Goal: Information Seeking & Learning: Learn about a topic

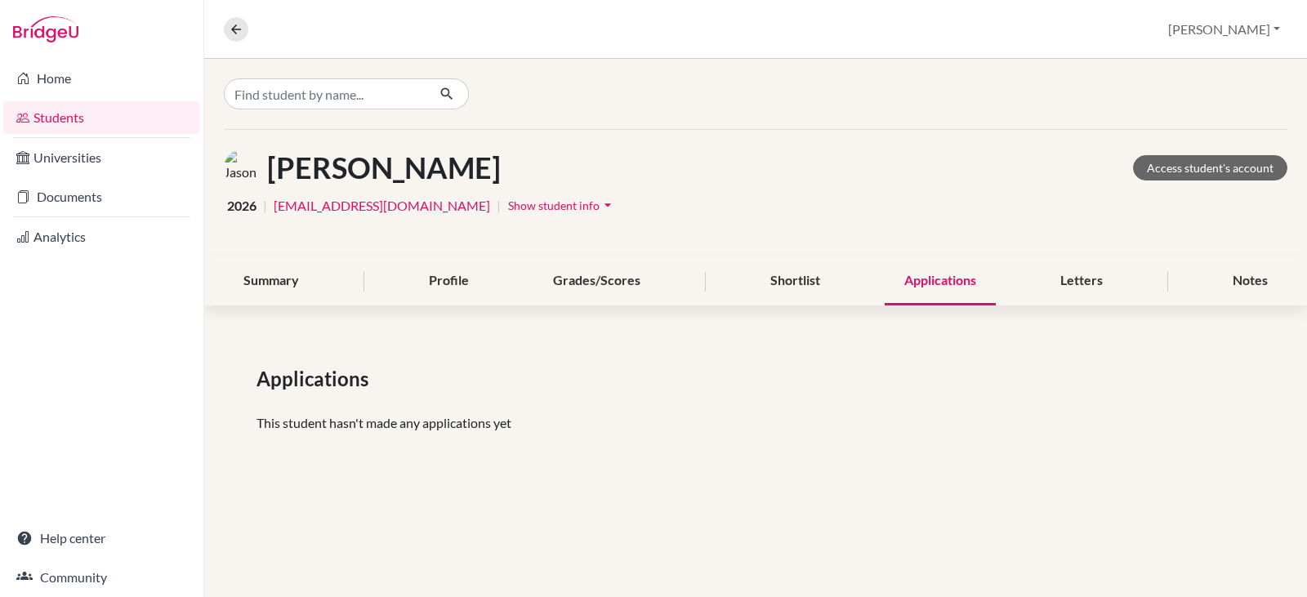
click at [929, 285] on div "Applications" at bounding box center [940, 281] width 111 height 48
click at [52, 198] on link "Documents" at bounding box center [101, 196] width 197 height 33
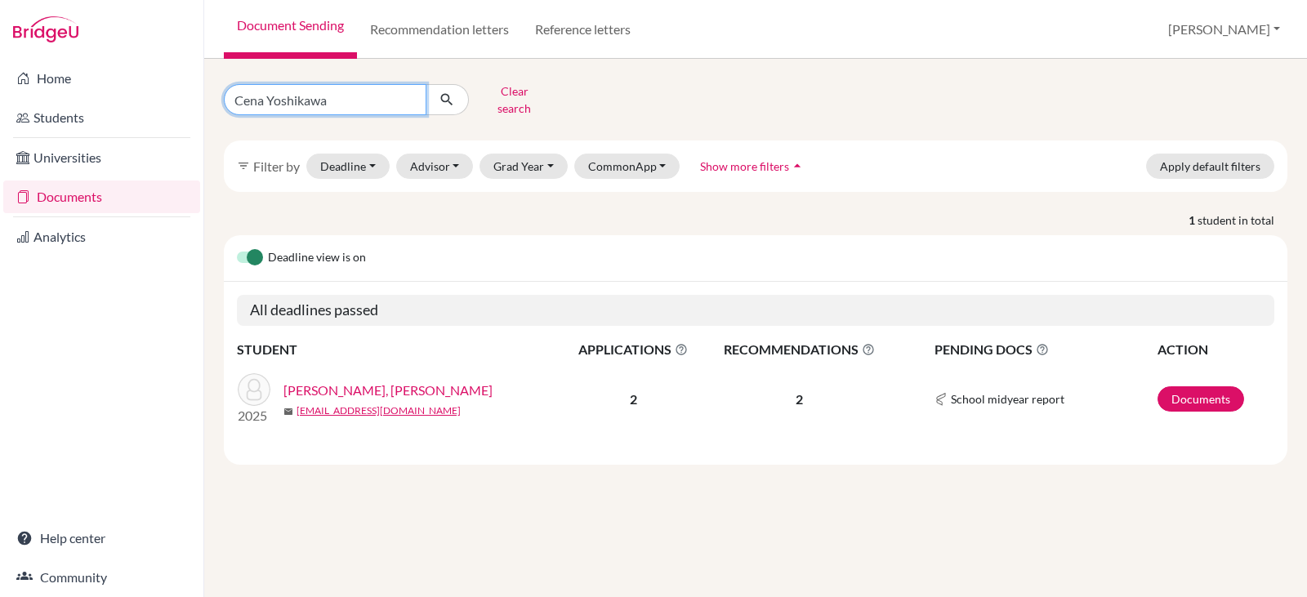
click at [350, 100] on input "Cena Yoshikawa" at bounding box center [325, 99] width 203 height 31
click at [410, 93] on input "Cena Yoshikawa" at bounding box center [325, 99] width 203 height 31
click at [324, 381] on link "[PERSON_NAME], [PERSON_NAME]" at bounding box center [387, 391] width 209 height 20
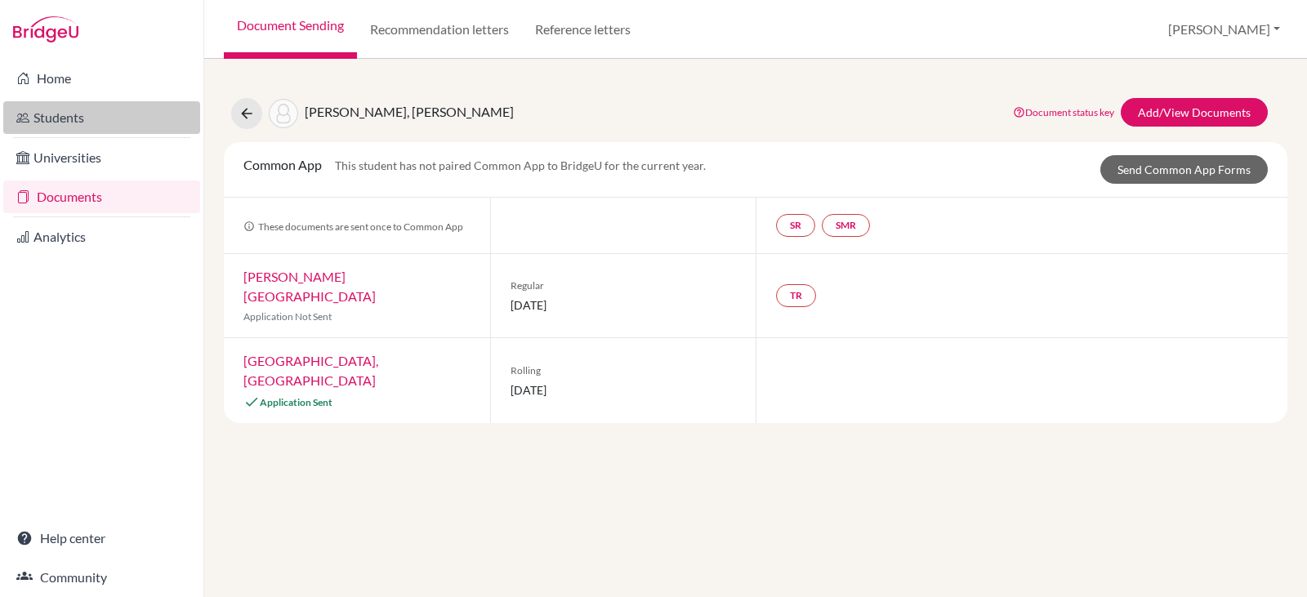
click at [43, 115] on link "Students" at bounding box center [101, 117] width 197 height 33
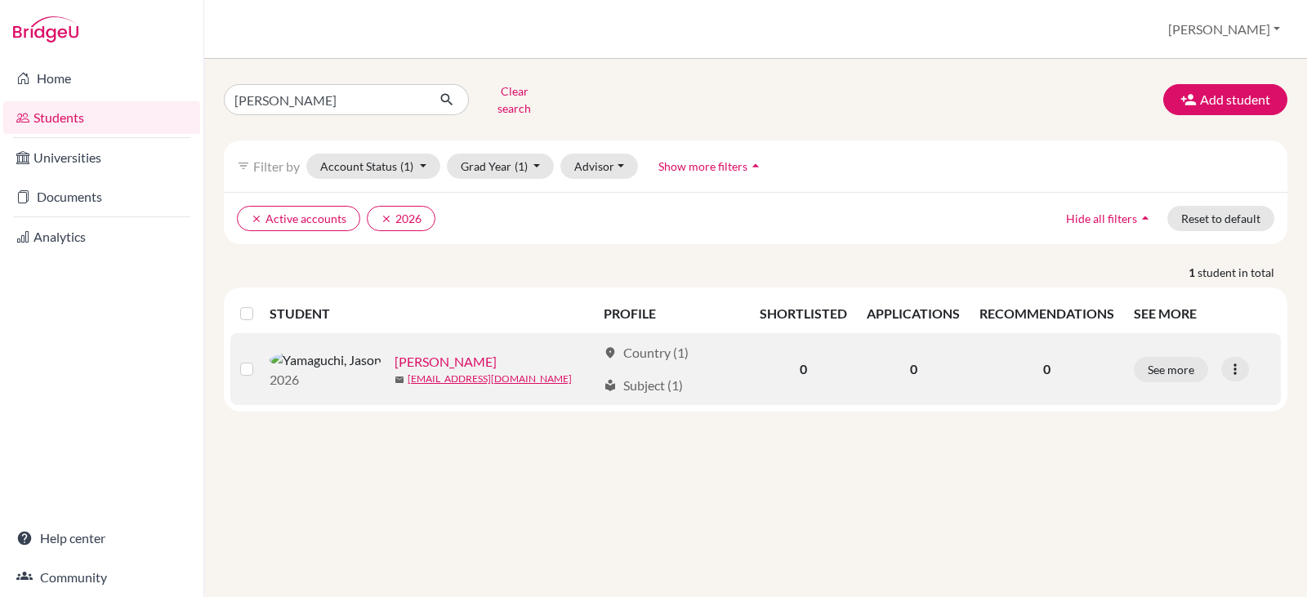
click at [394, 352] on link "Yamaguchi, Jason" at bounding box center [445, 362] width 102 height 20
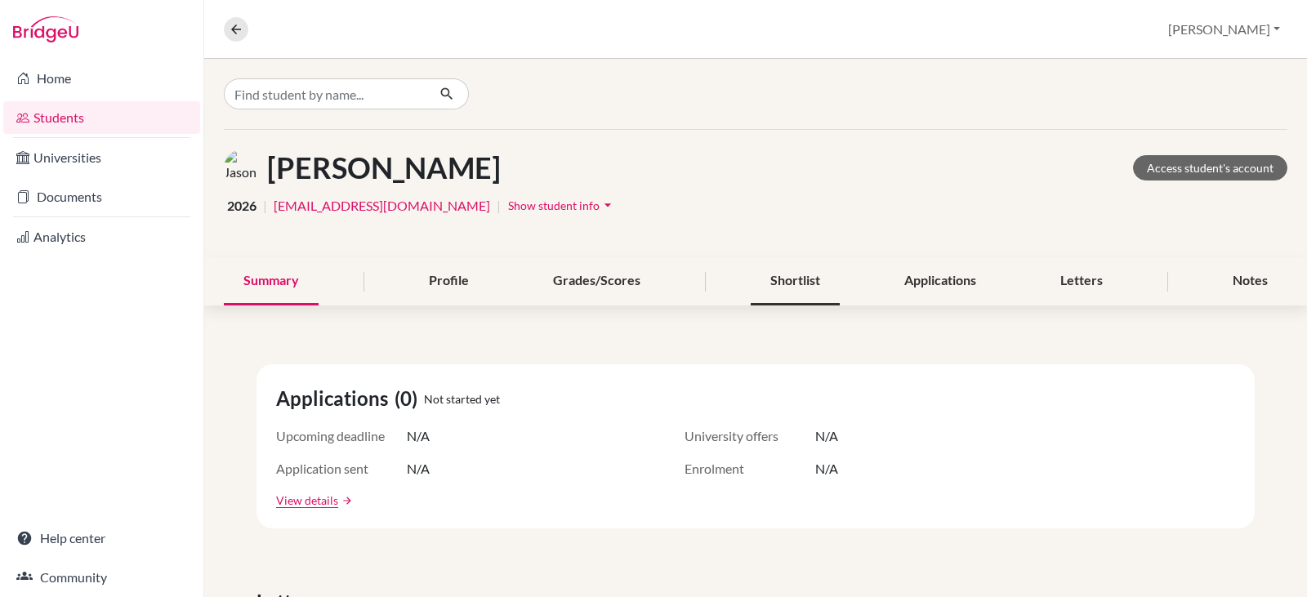
click at [784, 276] on div "Shortlist" at bounding box center [795, 281] width 89 height 48
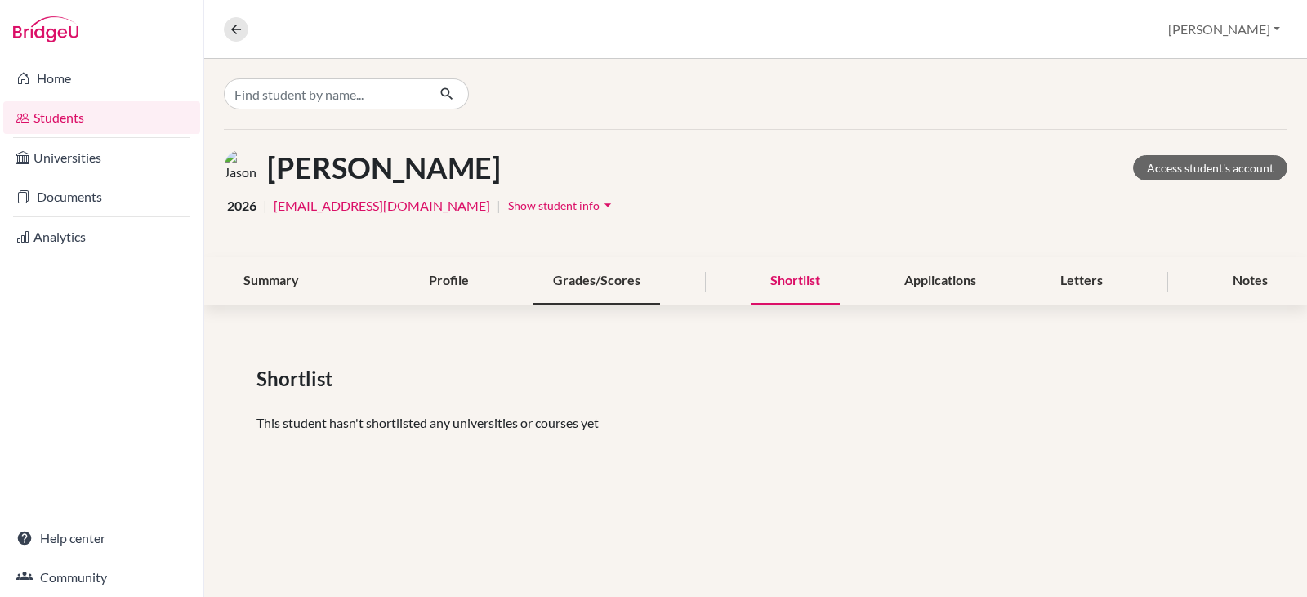
click at [618, 277] on div "Grades/Scores" at bounding box center [596, 281] width 127 height 48
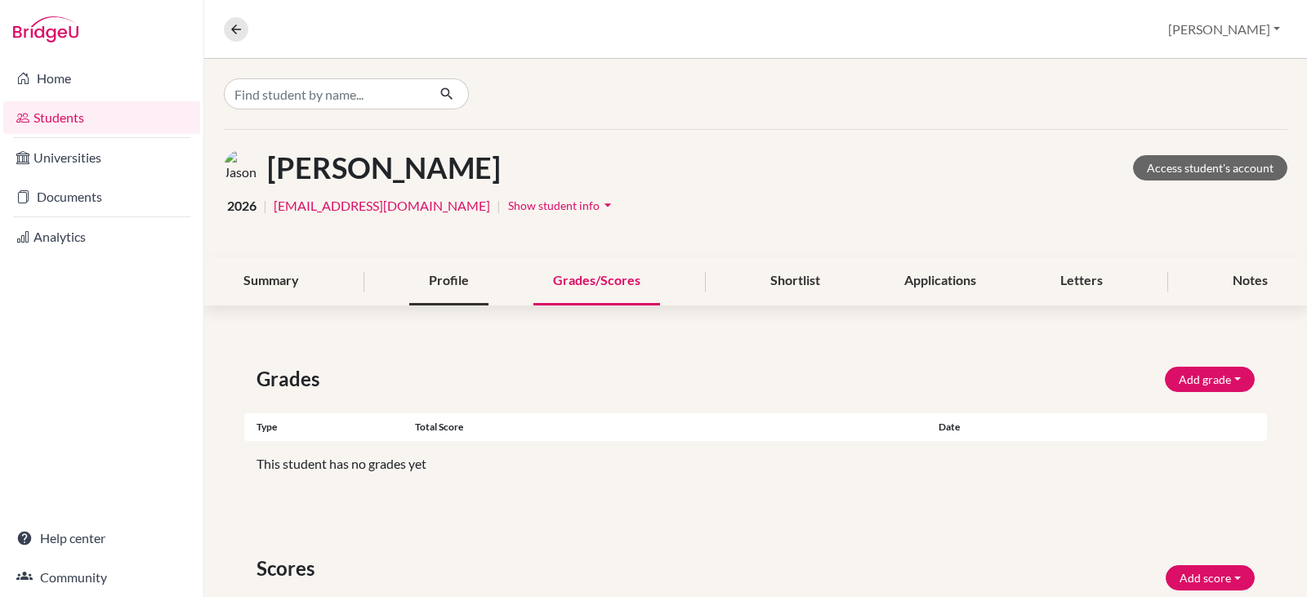
click at [441, 280] on div "Profile" at bounding box center [448, 281] width 79 height 48
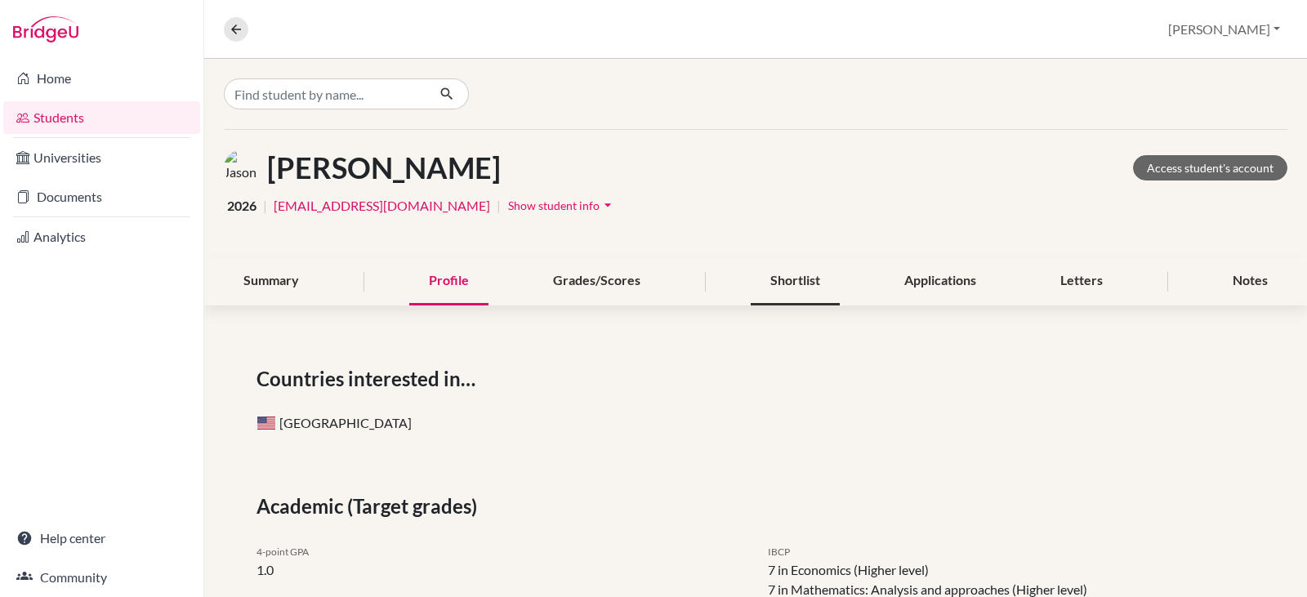
click at [783, 279] on div "Shortlist" at bounding box center [795, 281] width 89 height 48
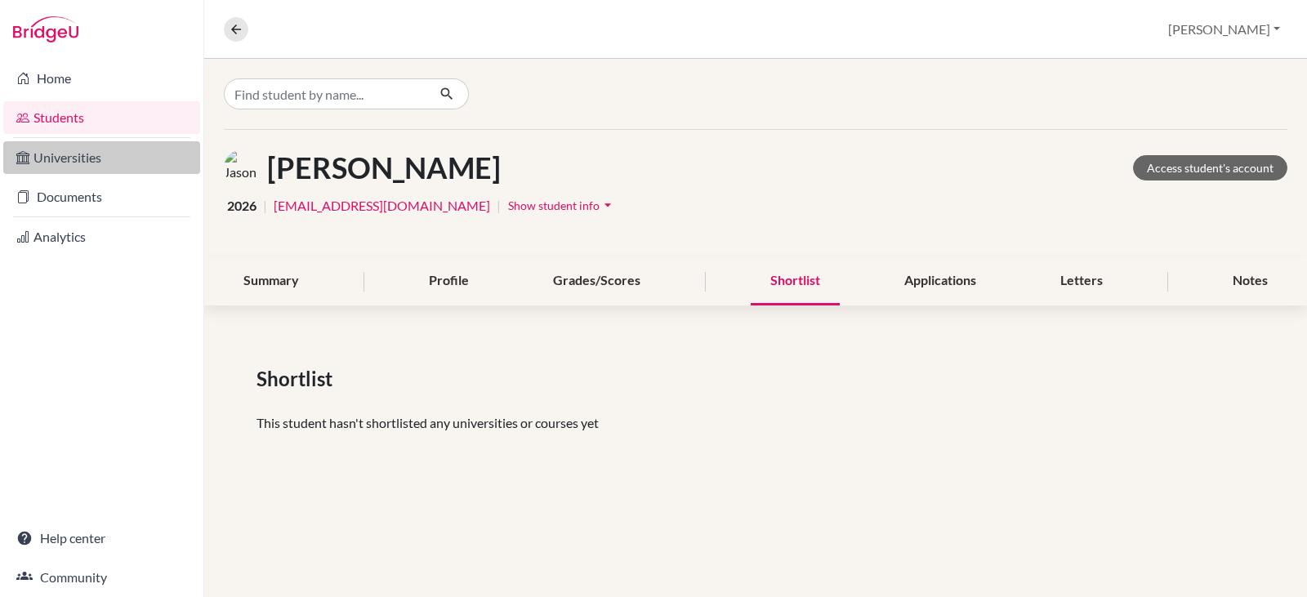
click at [61, 158] on link "Universities" at bounding box center [101, 157] width 197 height 33
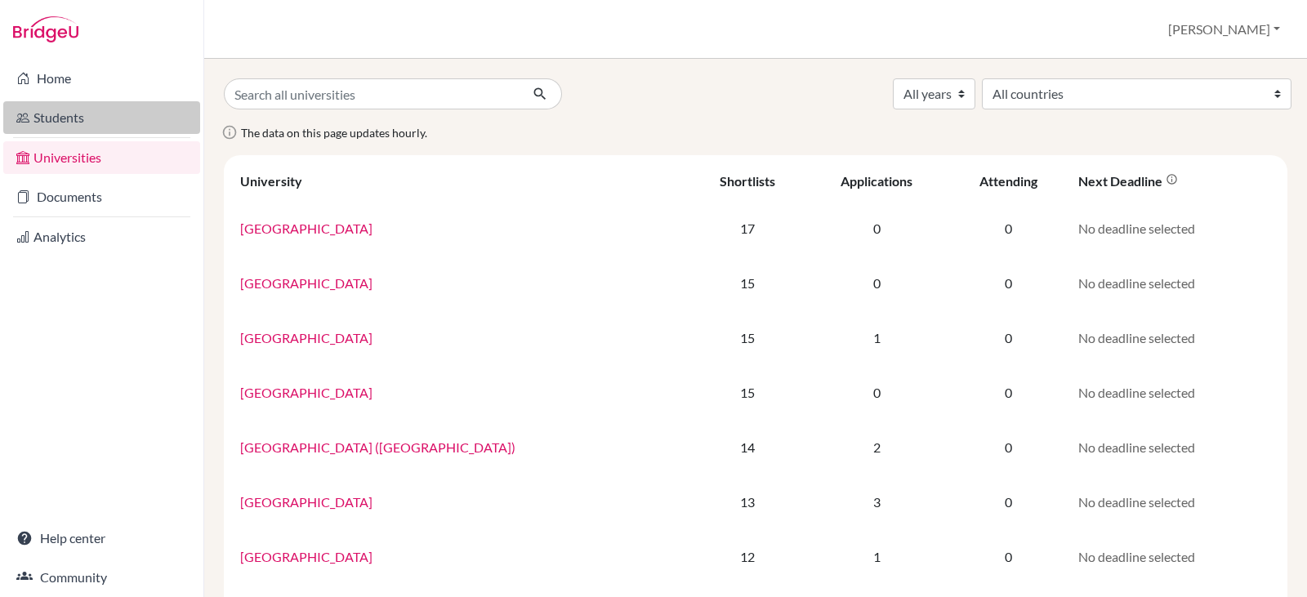
click at [70, 121] on link "Students" at bounding box center [101, 117] width 197 height 33
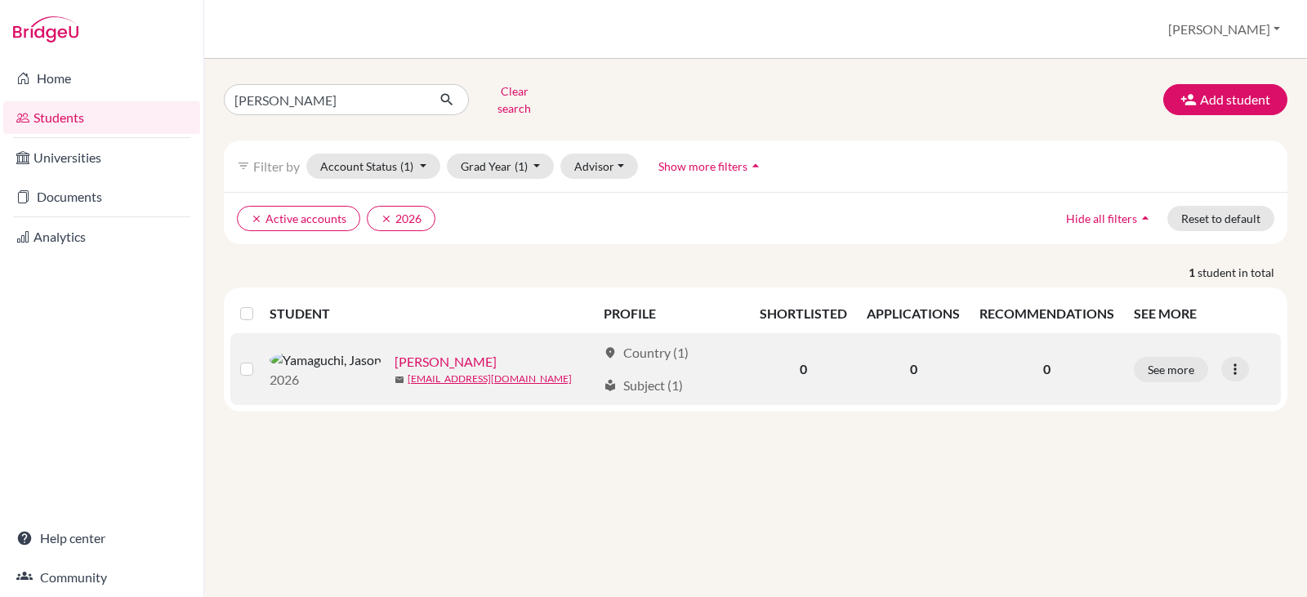
click at [394, 352] on link "Yamaguchi, Jason" at bounding box center [445, 362] width 102 height 20
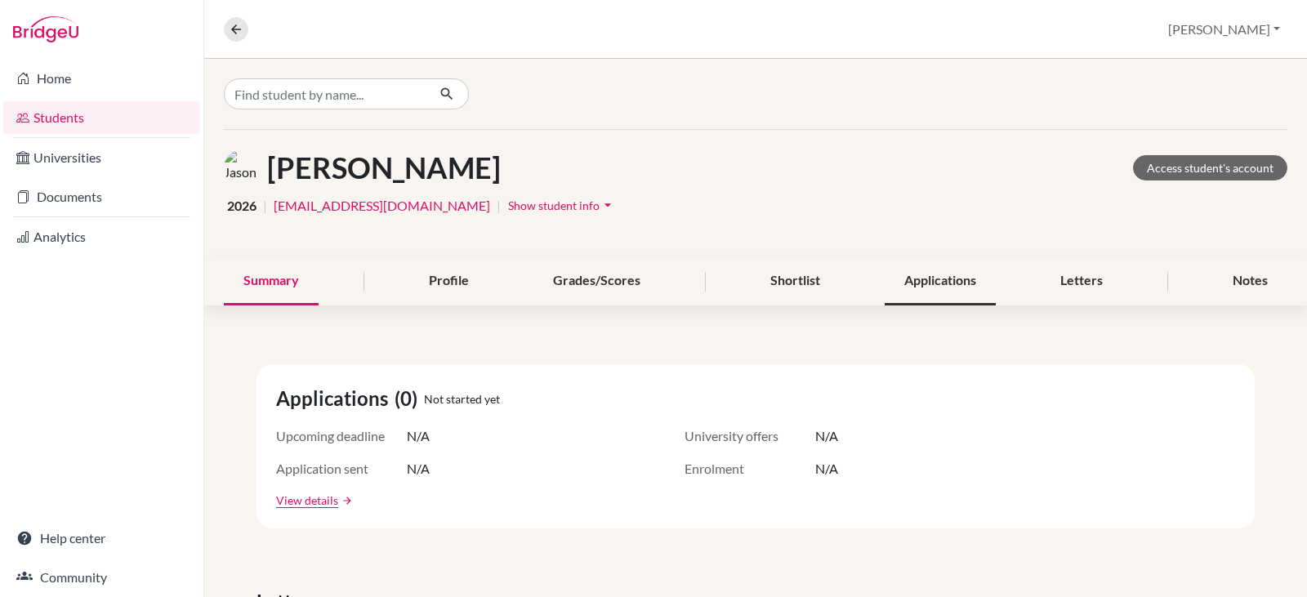
click at [948, 277] on div "Applications" at bounding box center [940, 281] width 111 height 48
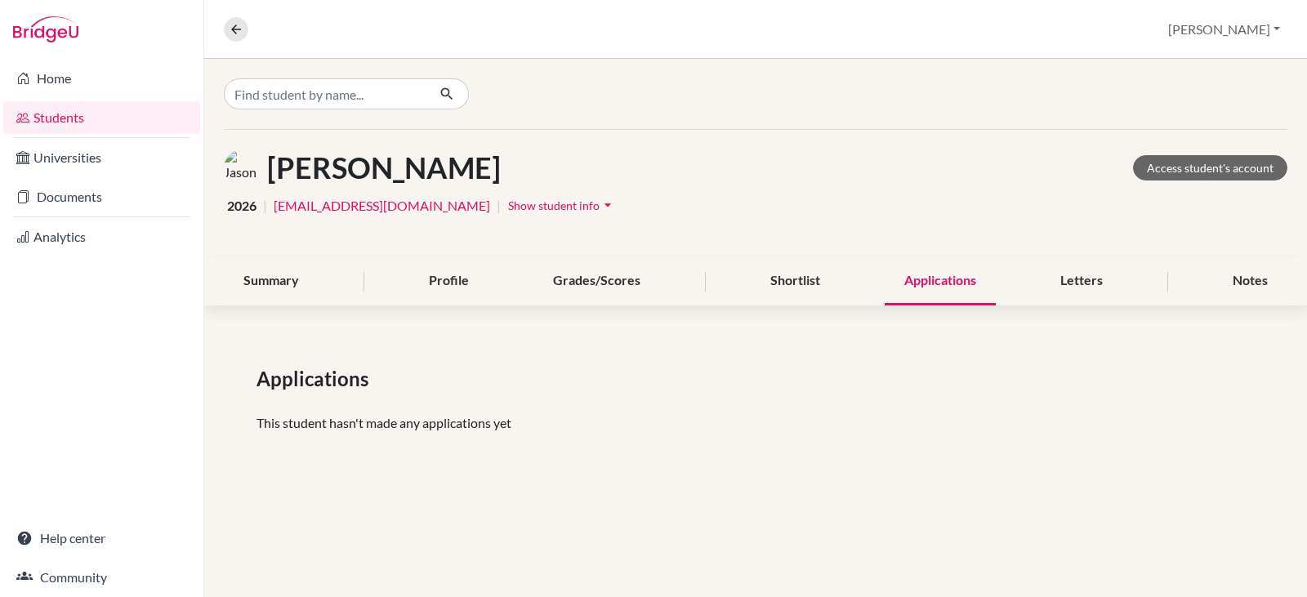
click at [925, 285] on div "Applications" at bounding box center [940, 281] width 111 height 48
click at [792, 278] on div "Shortlist" at bounding box center [795, 281] width 89 height 48
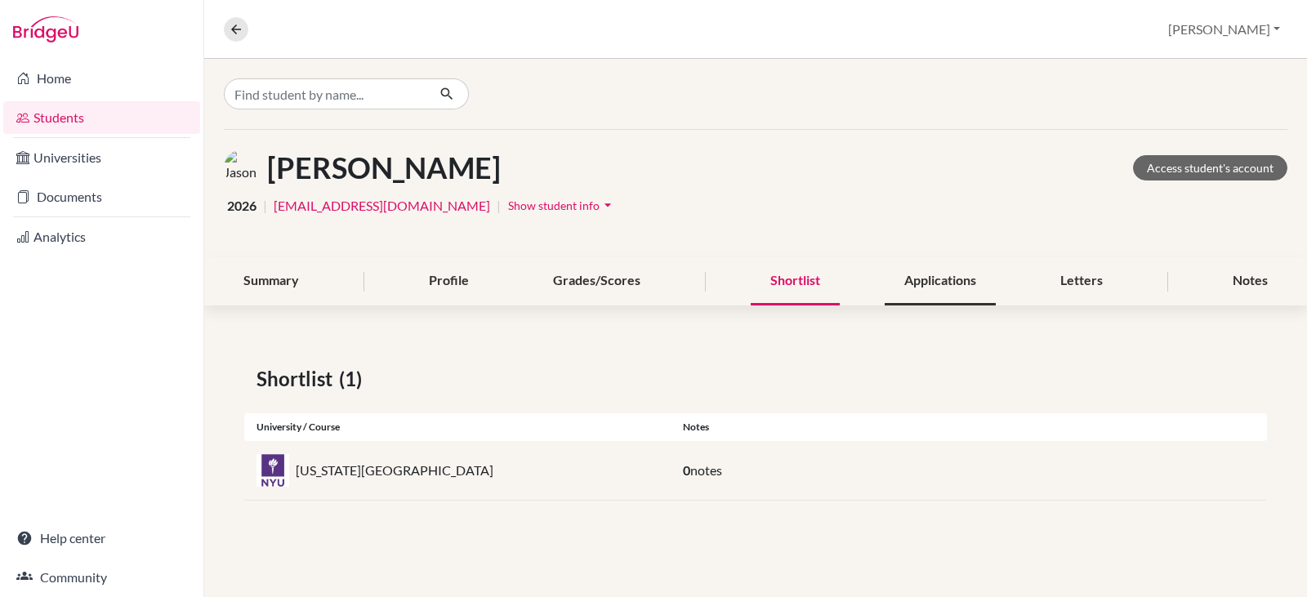
drag, startPoint x: 903, startPoint y: 266, endPoint x: 916, endPoint y: 276, distance: 16.3
click at [903, 266] on div "Applications" at bounding box center [940, 281] width 111 height 48
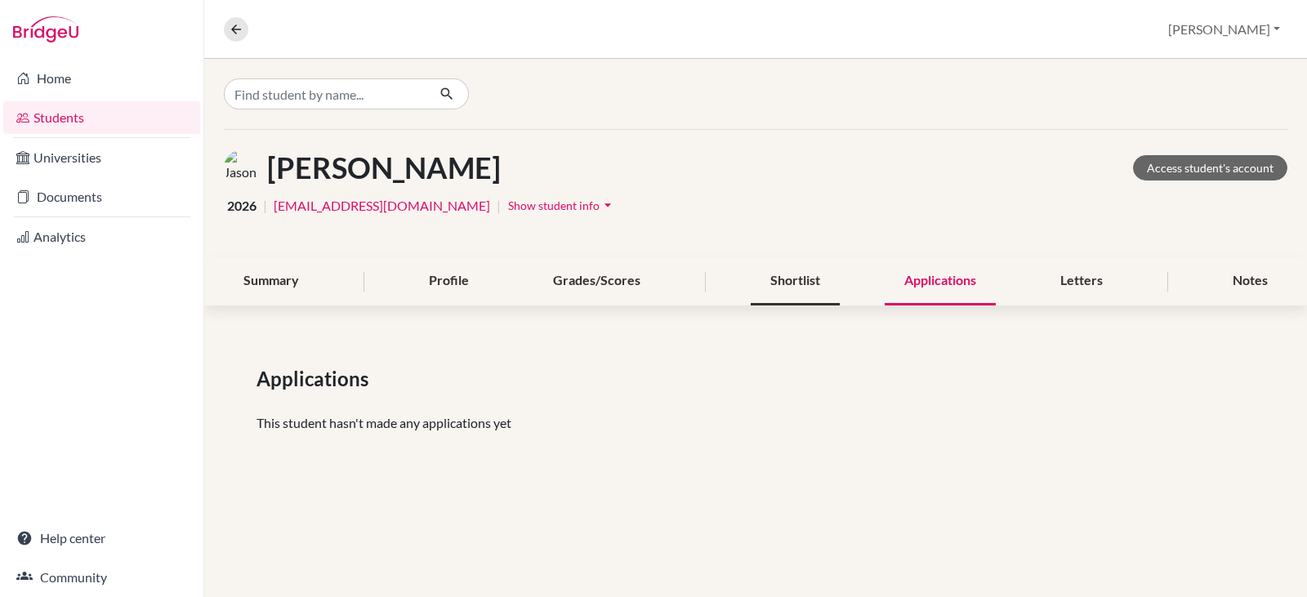
click at [781, 278] on div "Shortlist" at bounding box center [795, 281] width 89 height 48
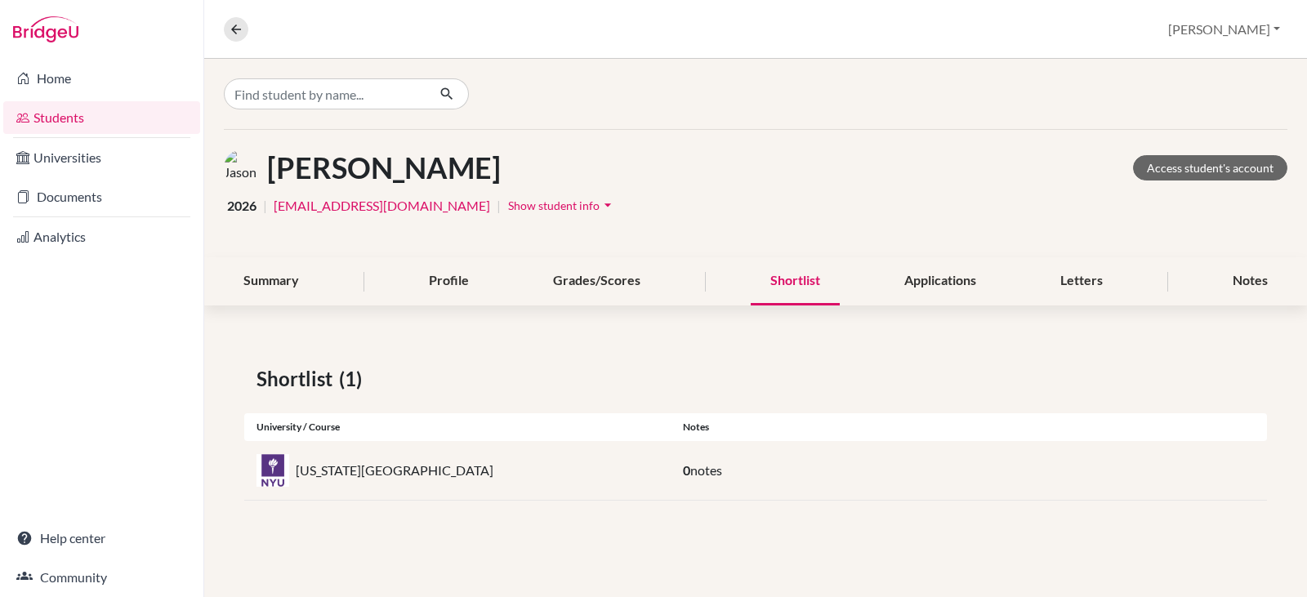
click at [61, 114] on link "Students" at bounding box center [101, 117] width 197 height 33
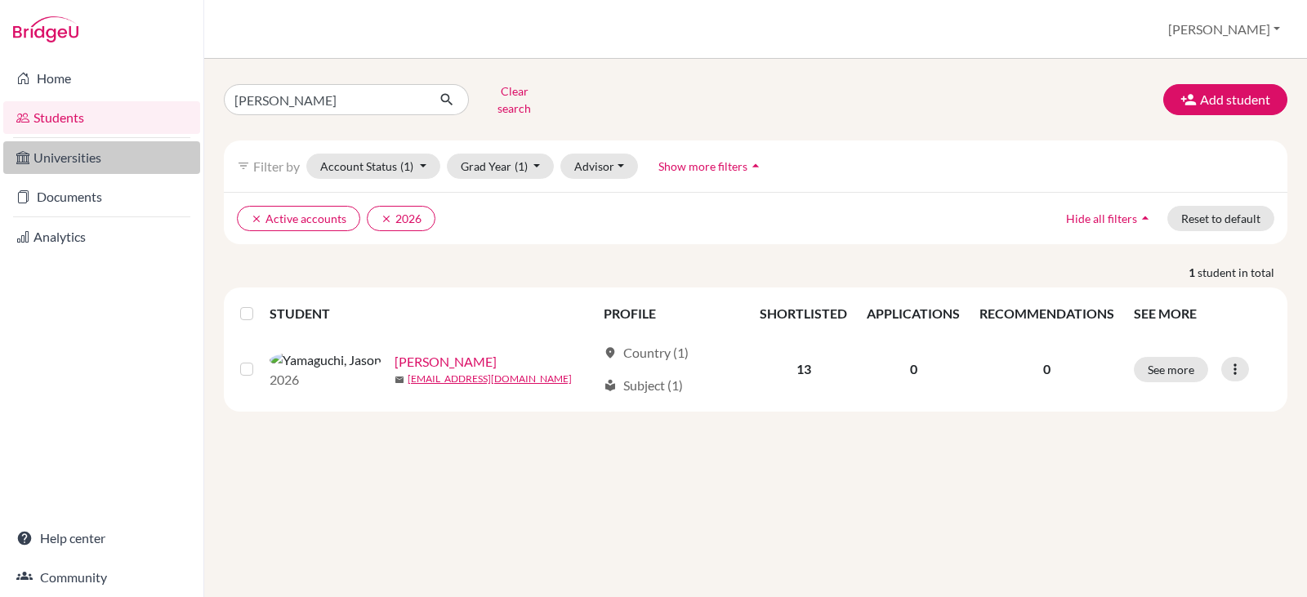
click at [52, 162] on link "Universities" at bounding box center [101, 157] width 197 height 33
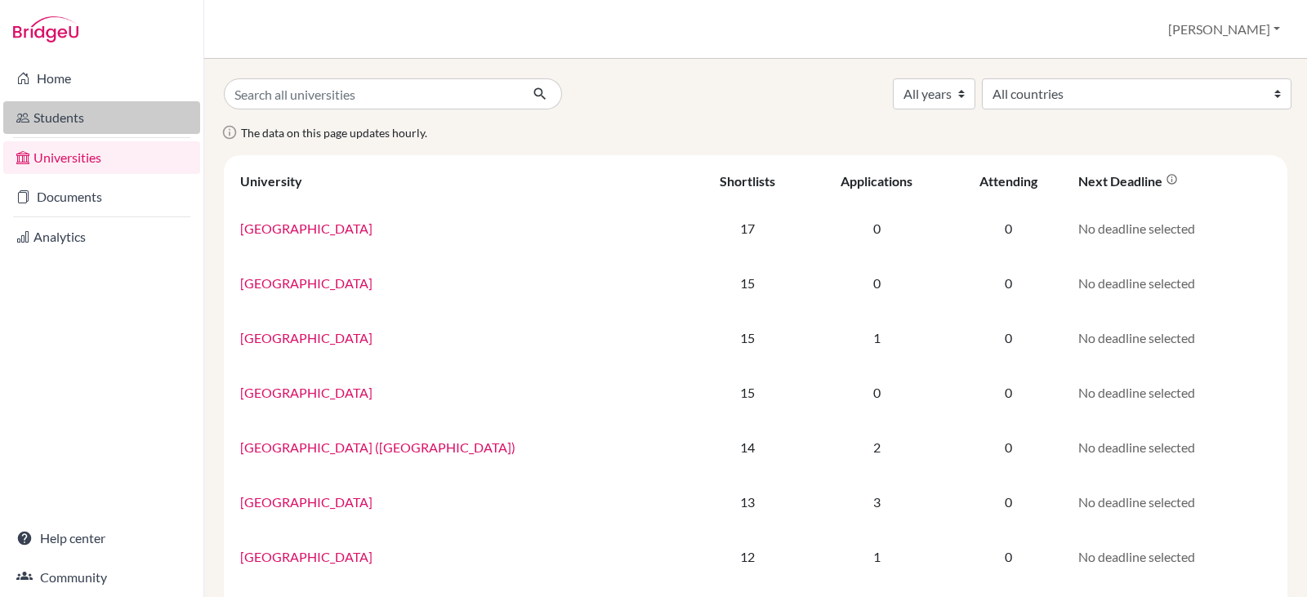
click at [62, 119] on link "Students" at bounding box center [101, 117] width 197 height 33
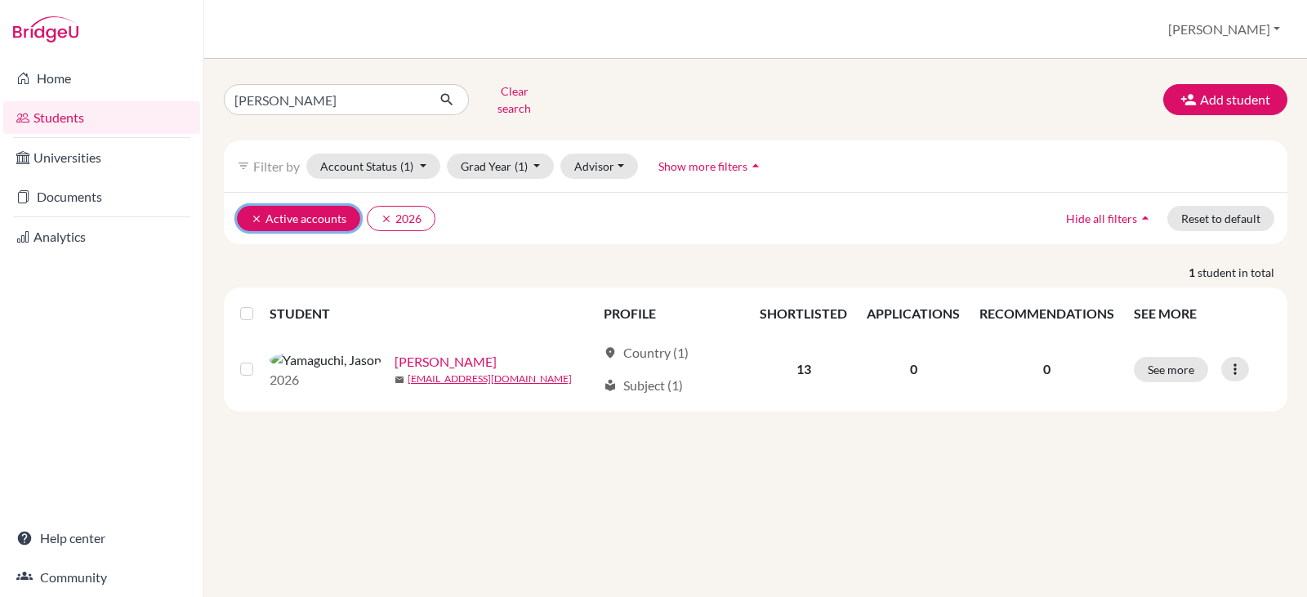
click at [256, 213] on icon "clear" at bounding box center [256, 218] width 11 height 11
click at [252, 213] on icon "clear" at bounding box center [256, 218] width 11 height 11
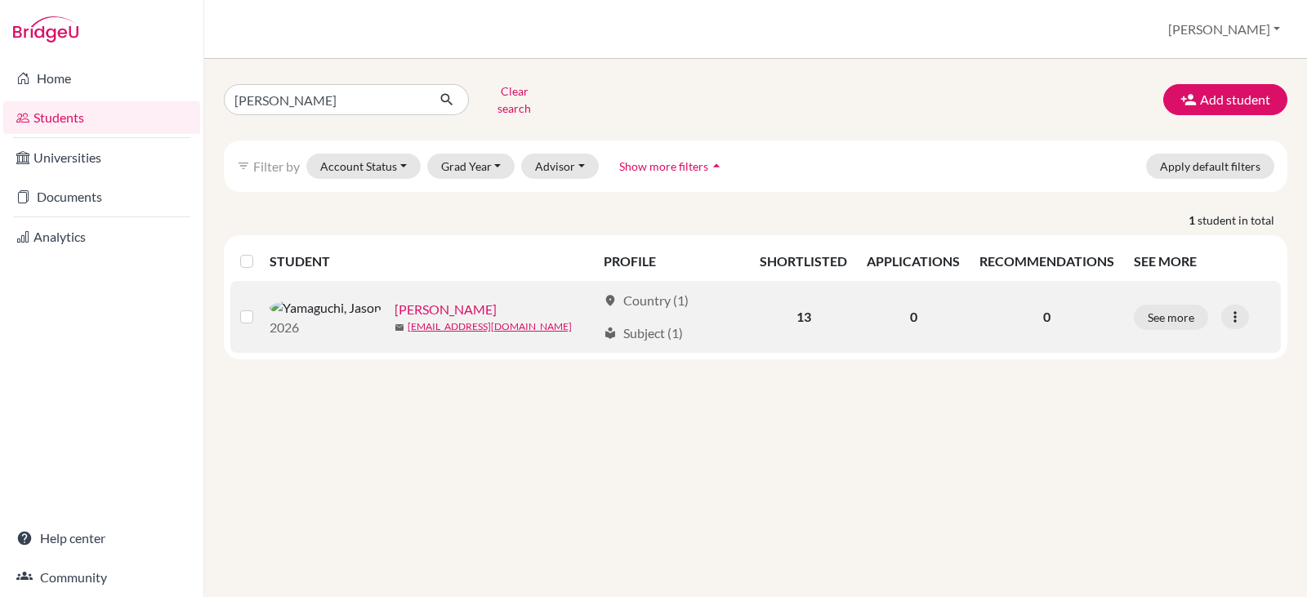
click at [394, 303] on link "[PERSON_NAME]" at bounding box center [445, 310] width 102 height 20
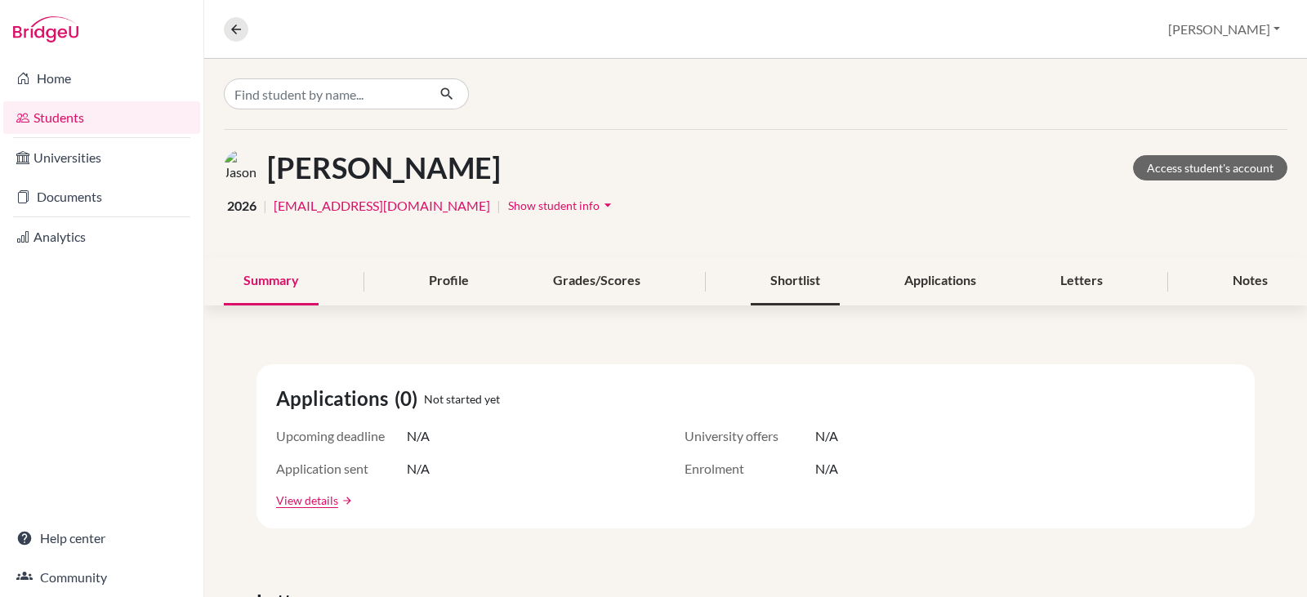
click at [782, 285] on div "Shortlist" at bounding box center [795, 281] width 89 height 48
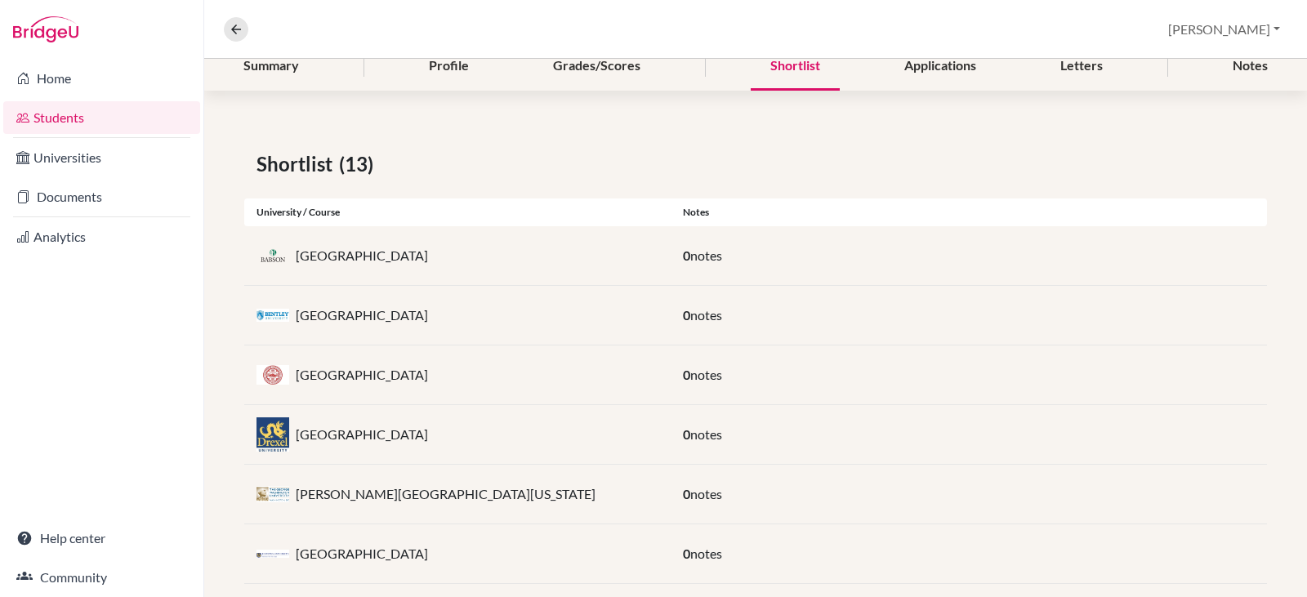
scroll to position [167, 0]
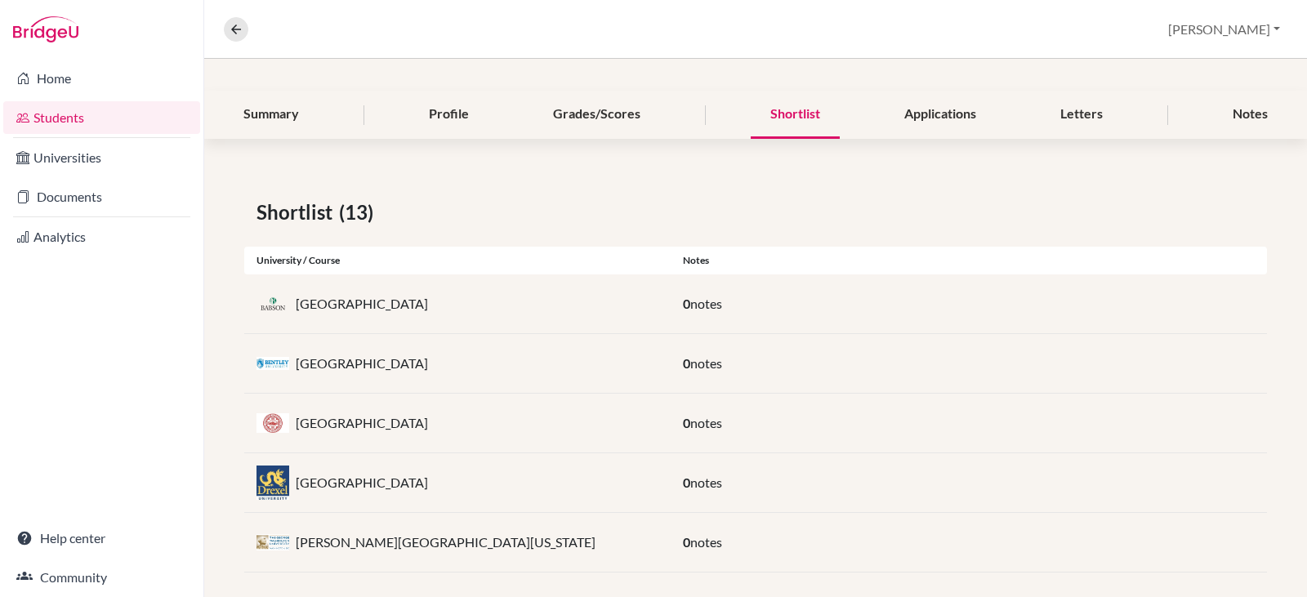
click at [323, 302] on p "Babson College" at bounding box center [362, 304] width 132 height 20
click at [314, 210] on span "Shortlist" at bounding box center [297, 212] width 82 height 29
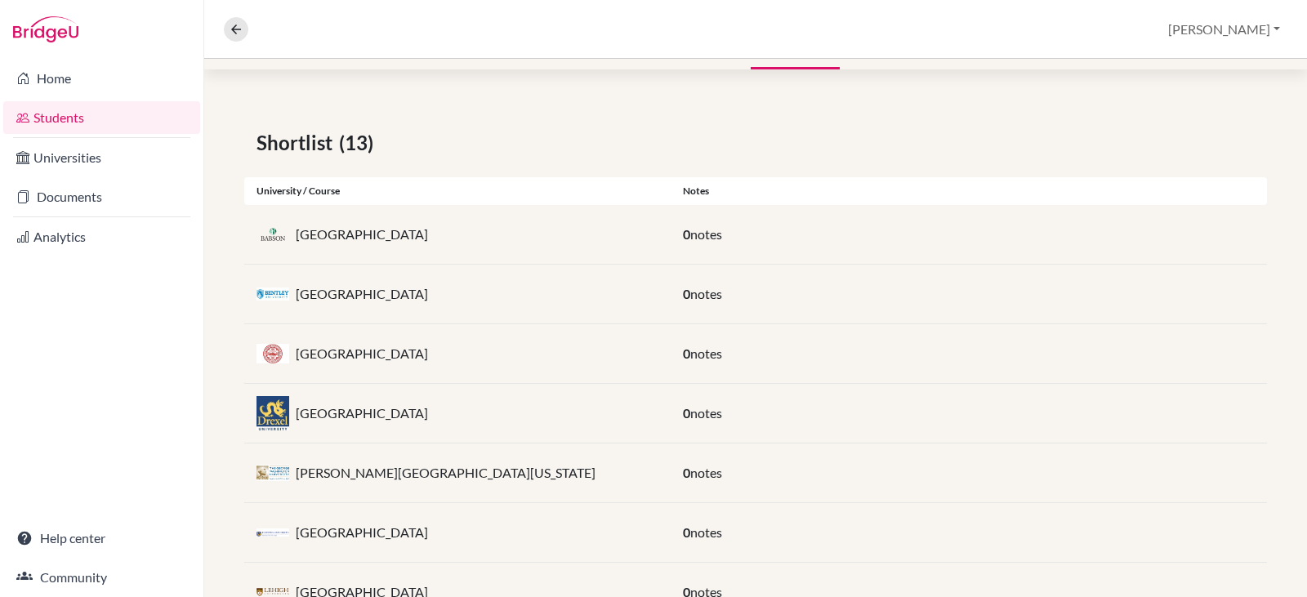
scroll to position [0, 0]
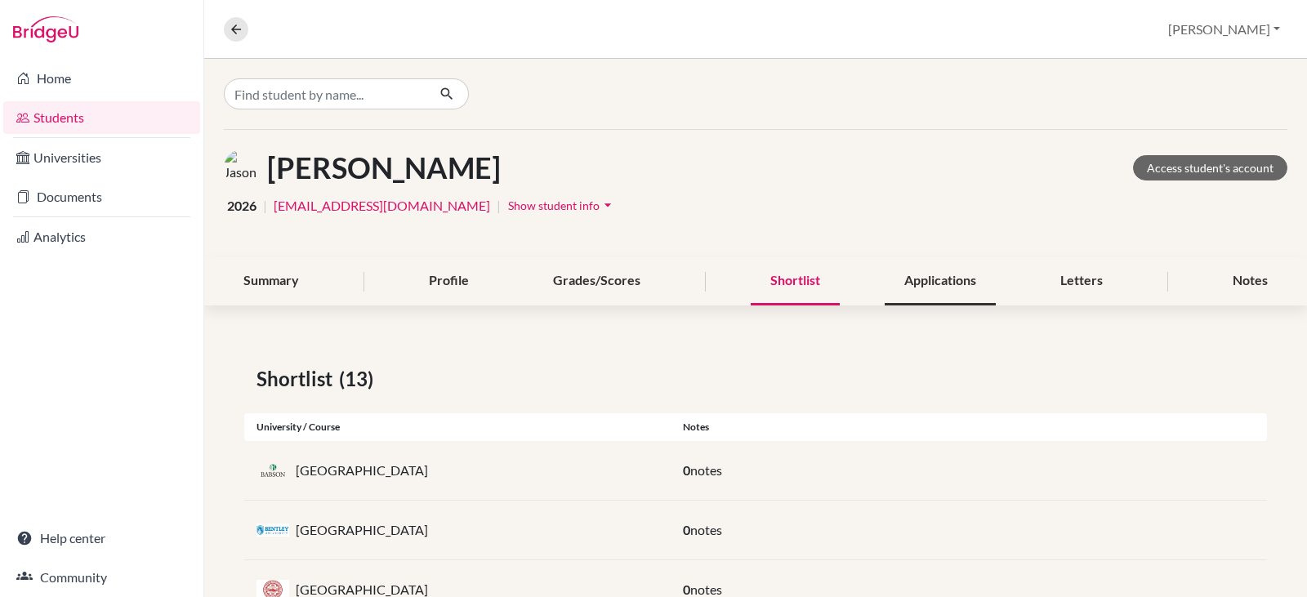
click at [934, 279] on div "Applications" at bounding box center [940, 281] width 111 height 48
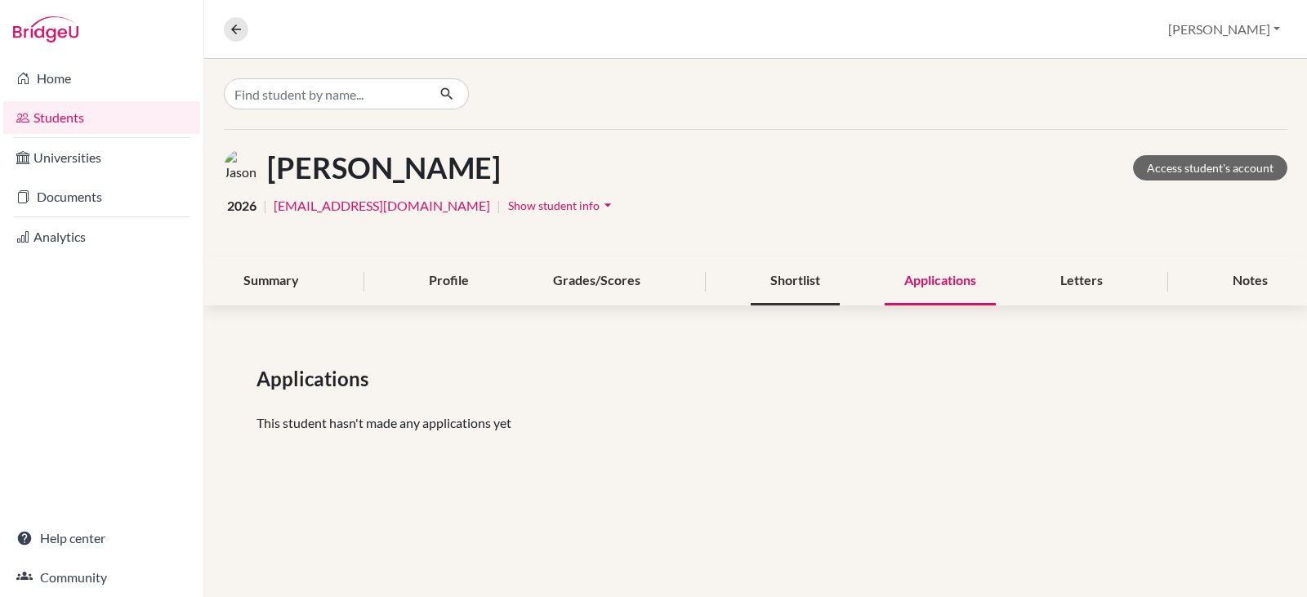
click at [778, 278] on div "Shortlist" at bounding box center [795, 281] width 89 height 48
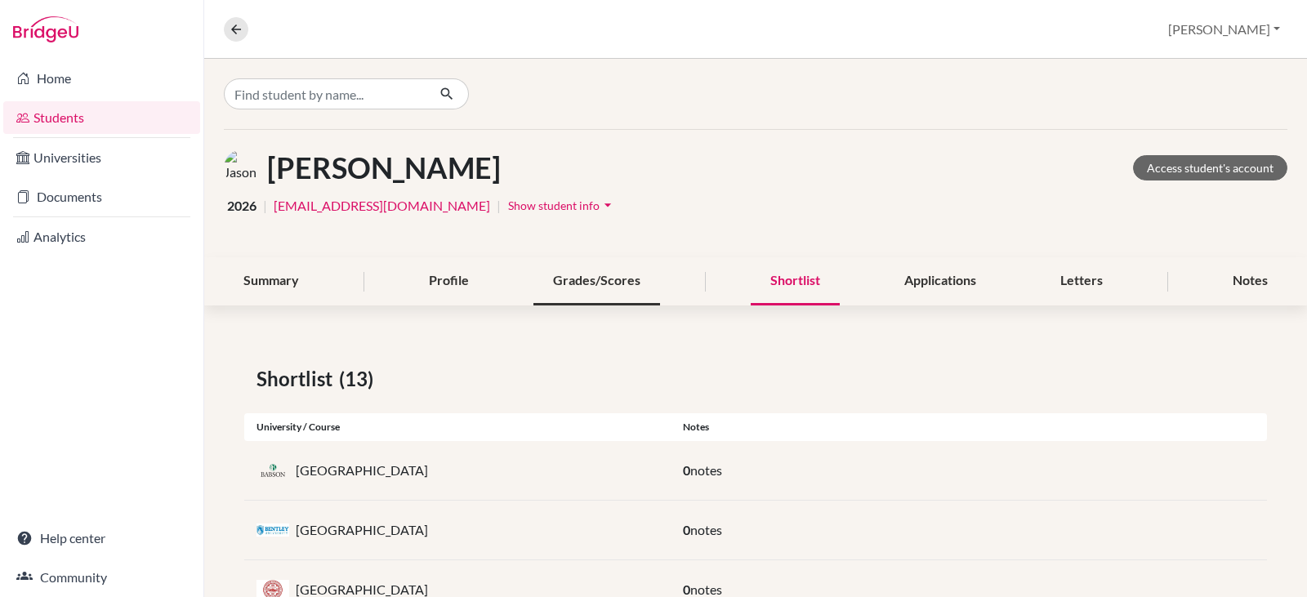
click at [604, 292] on div "Grades/Scores" at bounding box center [596, 281] width 127 height 48
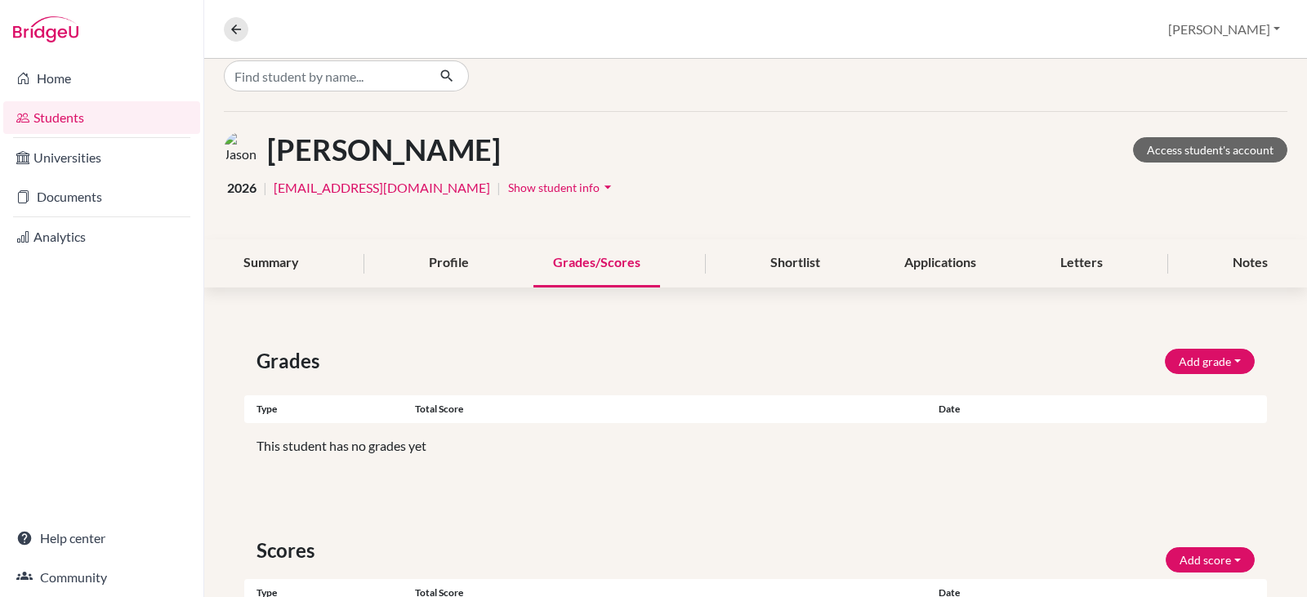
scroll to position [11, 0]
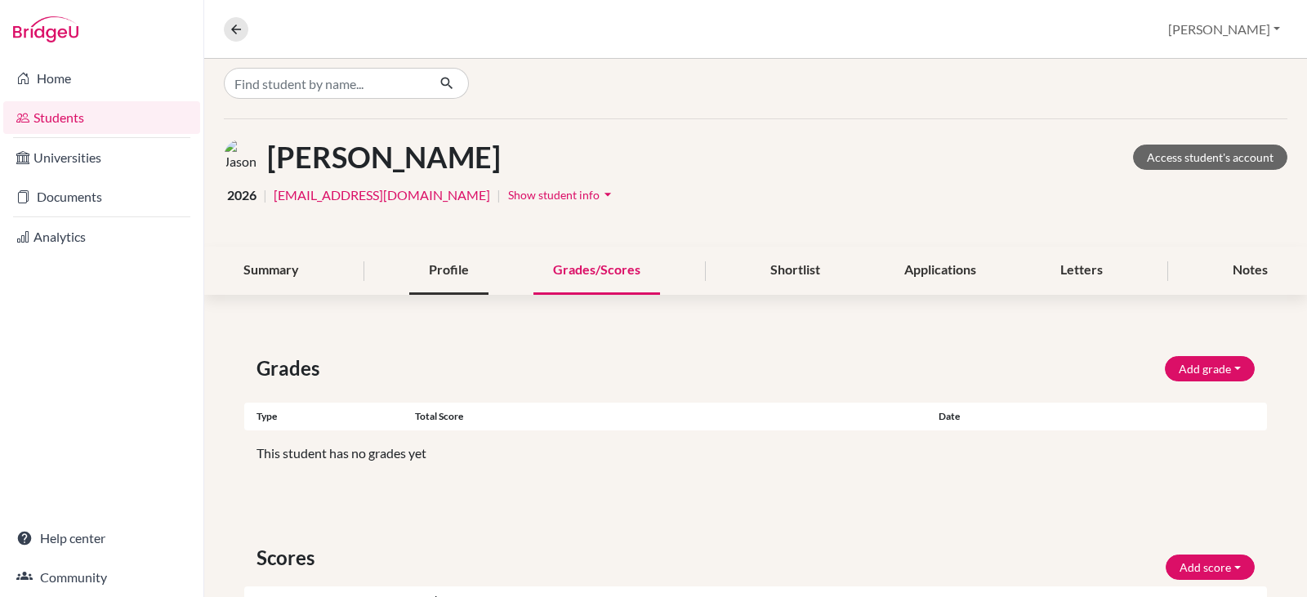
click at [426, 270] on div "Profile" at bounding box center [448, 271] width 79 height 48
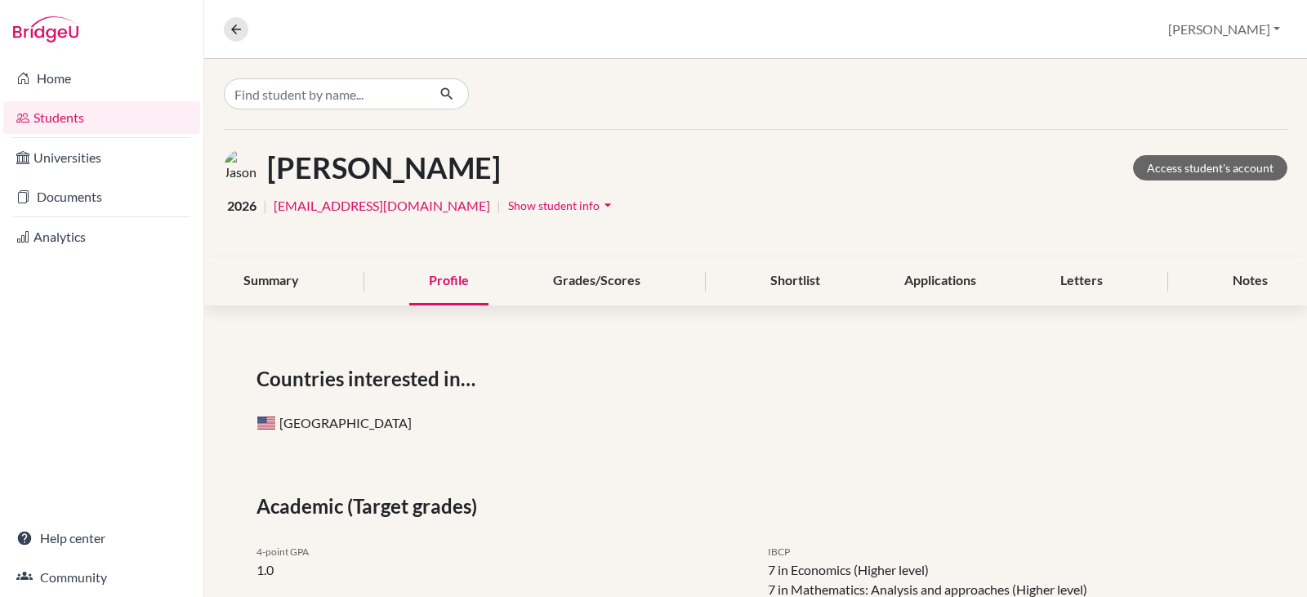
click at [50, 115] on link "Students" at bounding box center [101, 117] width 197 height 33
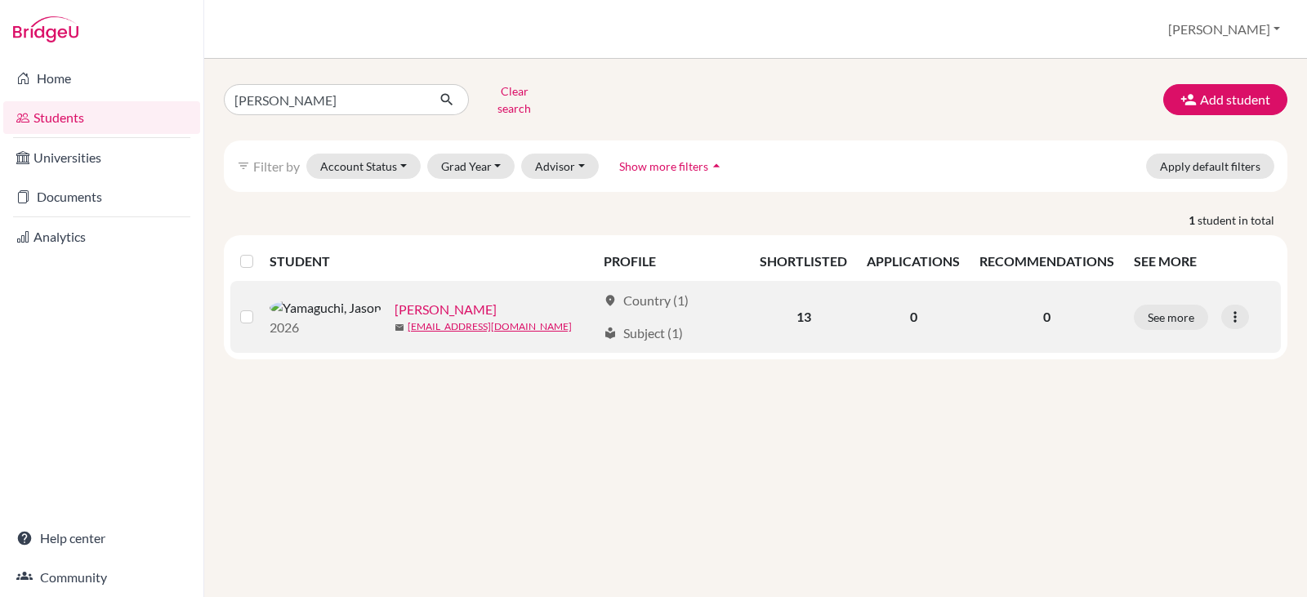
click at [394, 300] on link "Yamaguchi, Jason" at bounding box center [445, 310] width 102 height 20
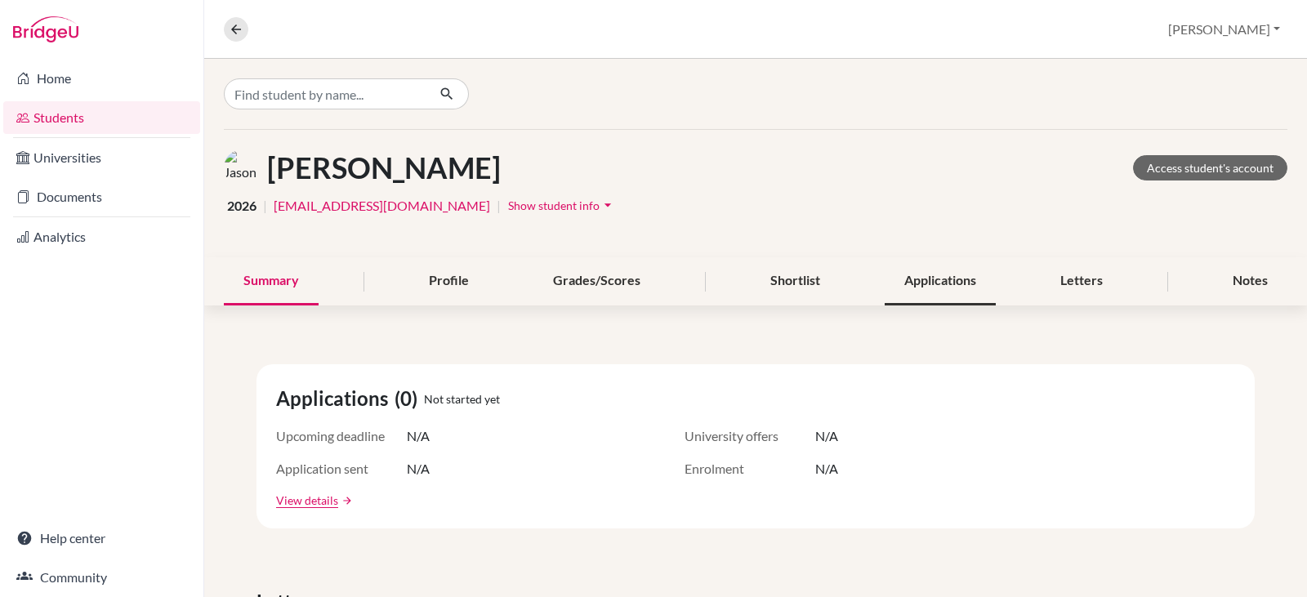
click at [958, 277] on div "Applications" at bounding box center [940, 281] width 111 height 48
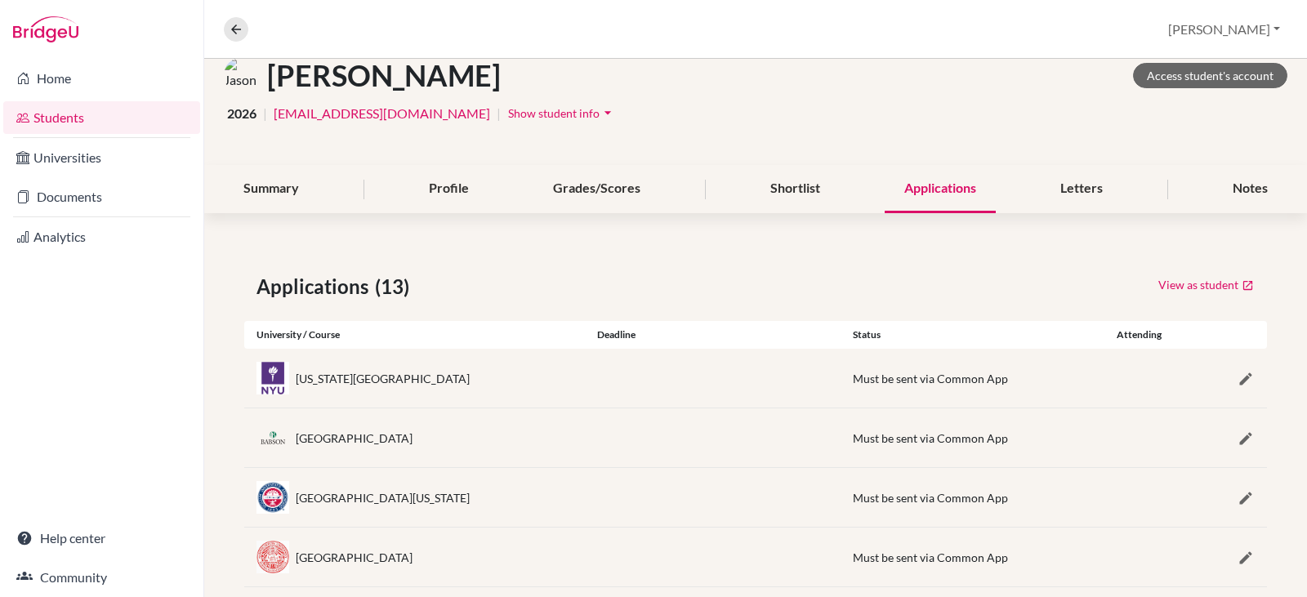
scroll to position [146, 0]
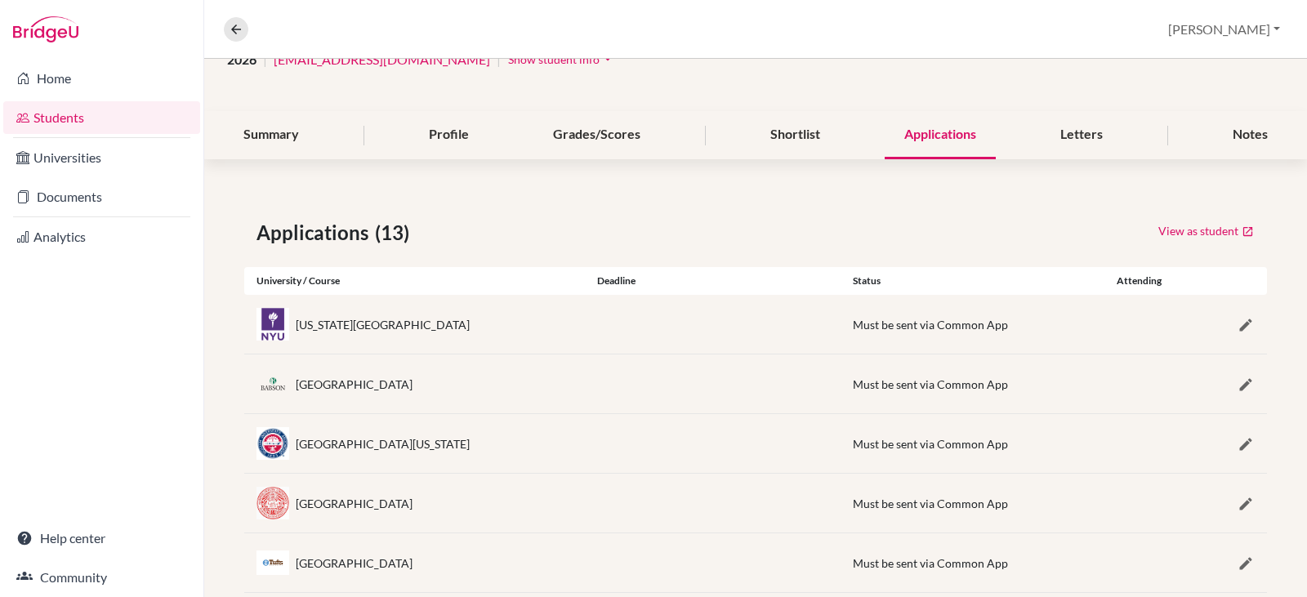
click at [283, 319] on img at bounding box center [272, 324] width 33 height 33
click at [54, 192] on link "Documents" at bounding box center [101, 196] width 197 height 33
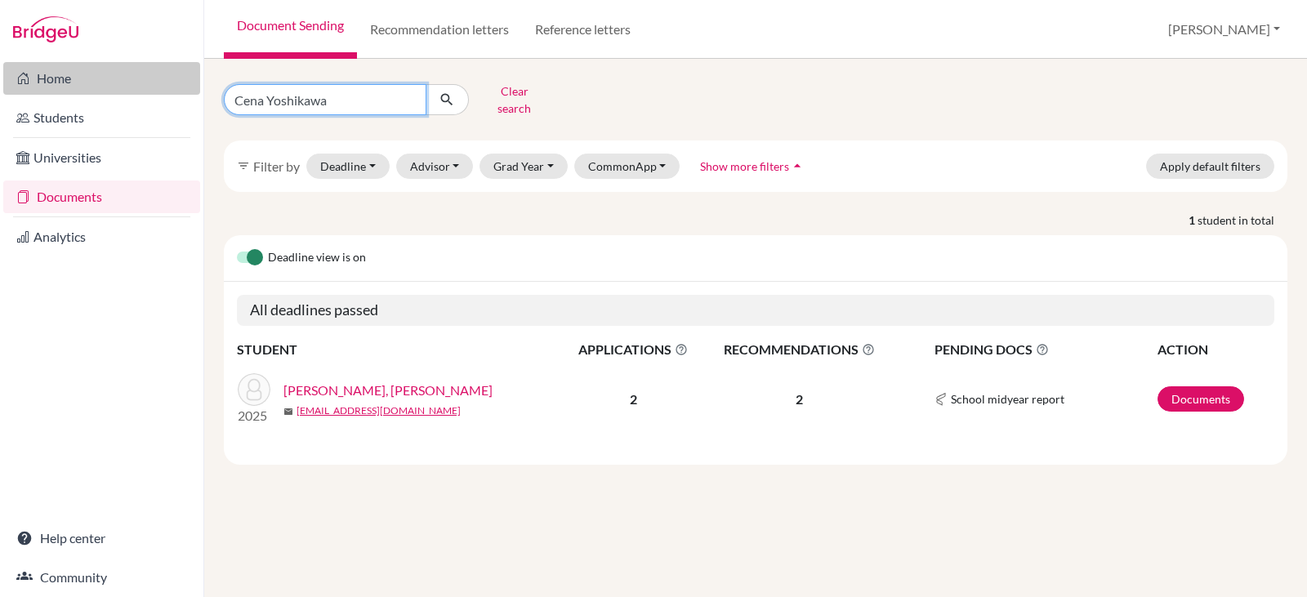
drag, startPoint x: 360, startPoint y: 97, endPoint x: 136, endPoint y: 90, distance: 223.9
click at [136, 90] on div "Home Students Universities Documents Analytics Help center Community Document S…" at bounding box center [653, 298] width 1307 height 597
type input "[PERSON_NAME]"
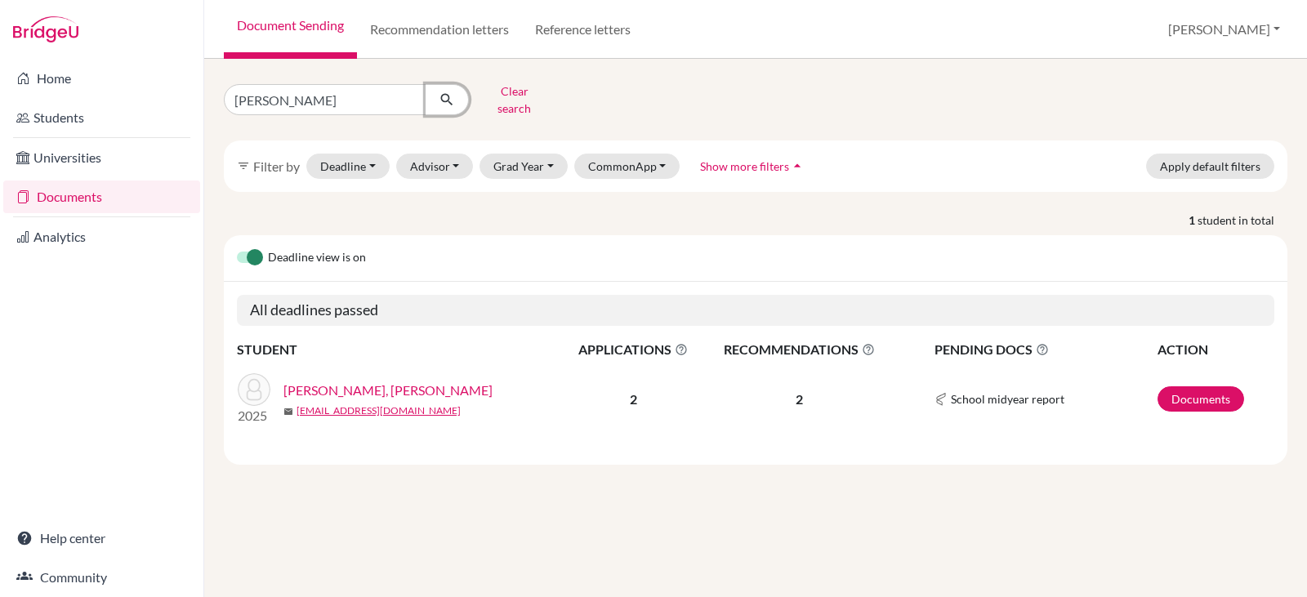
click at [443, 92] on icon "submit" at bounding box center [447, 99] width 16 height 16
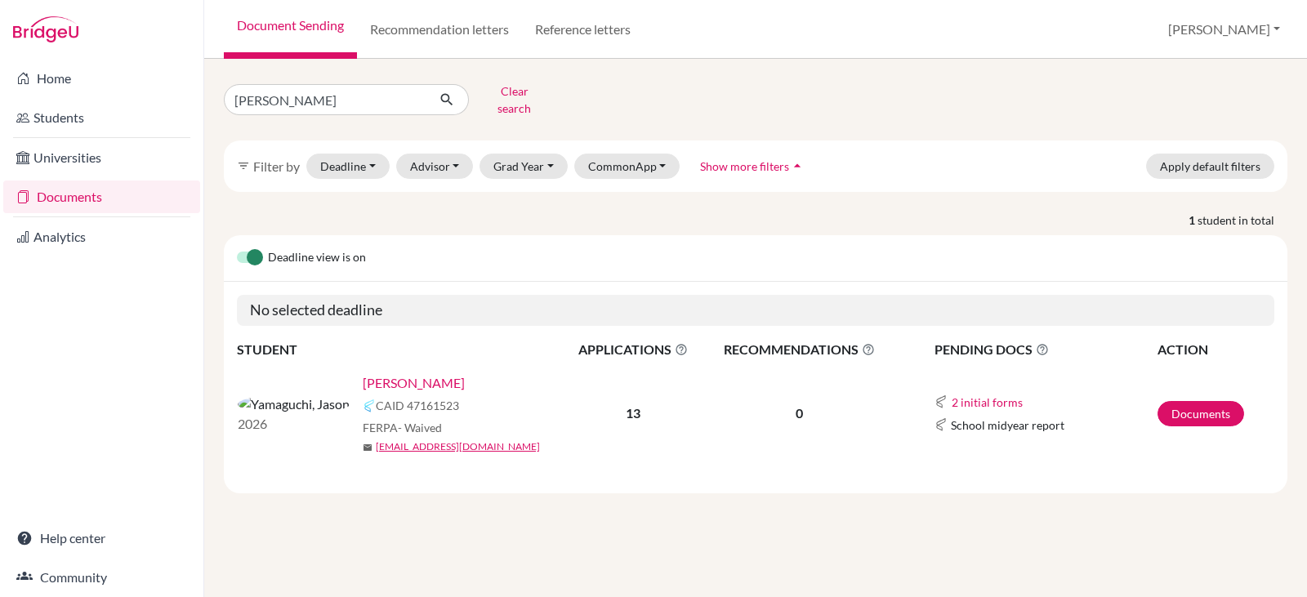
click at [363, 373] on link "[PERSON_NAME]" at bounding box center [414, 383] width 102 height 20
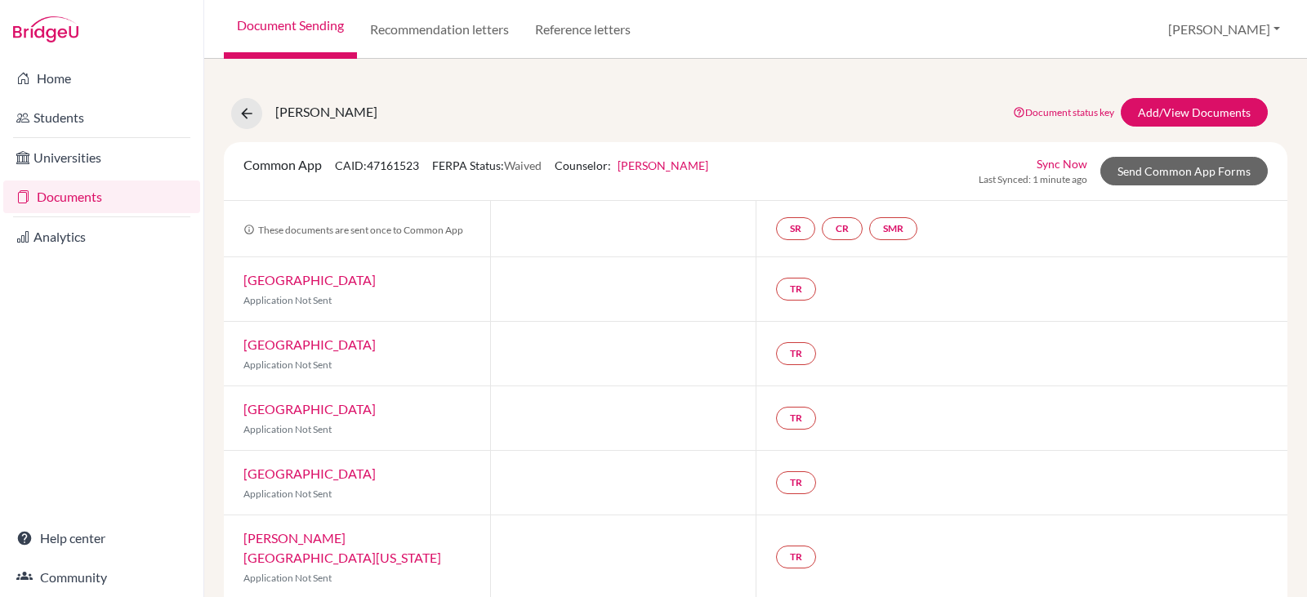
click at [1047, 163] on link "Sync Now" at bounding box center [1061, 163] width 51 height 17
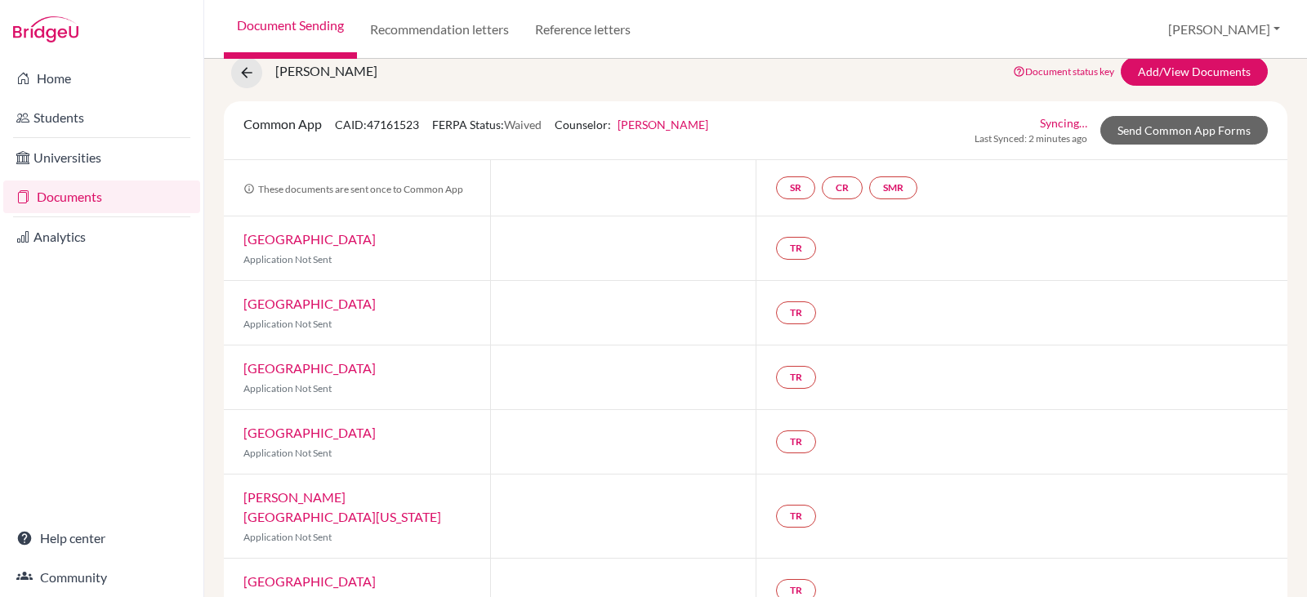
scroll to position [36, 0]
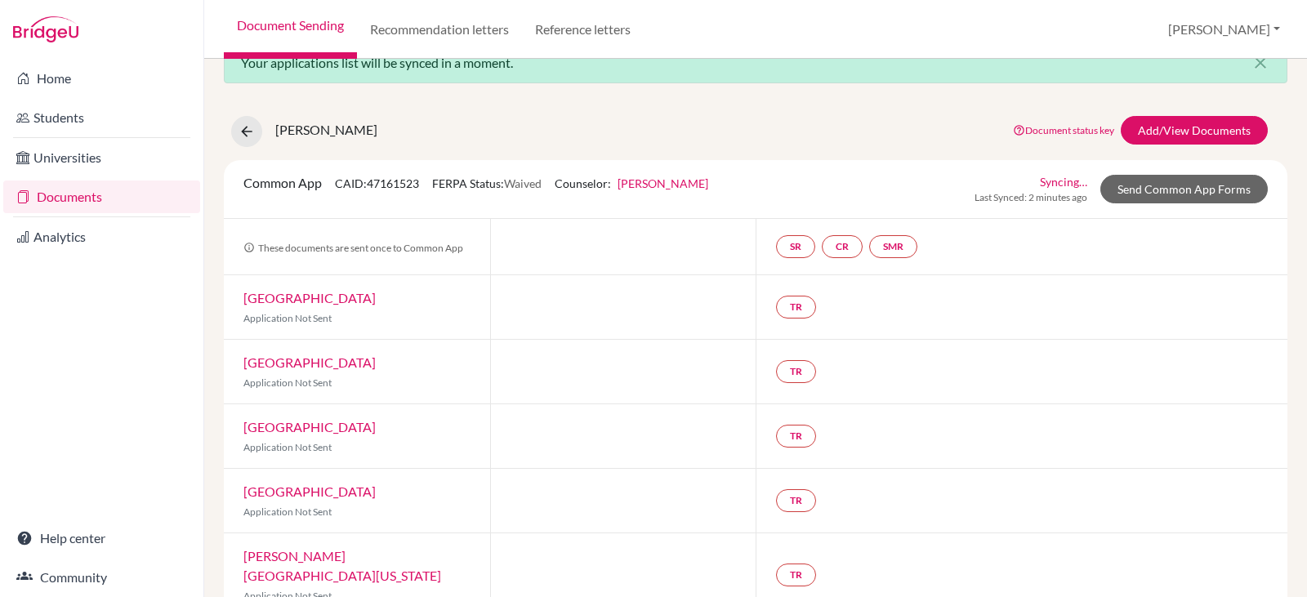
click at [268, 296] on link "[GEOGRAPHIC_DATA]" at bounding box center [309, 298] width 132 height 16
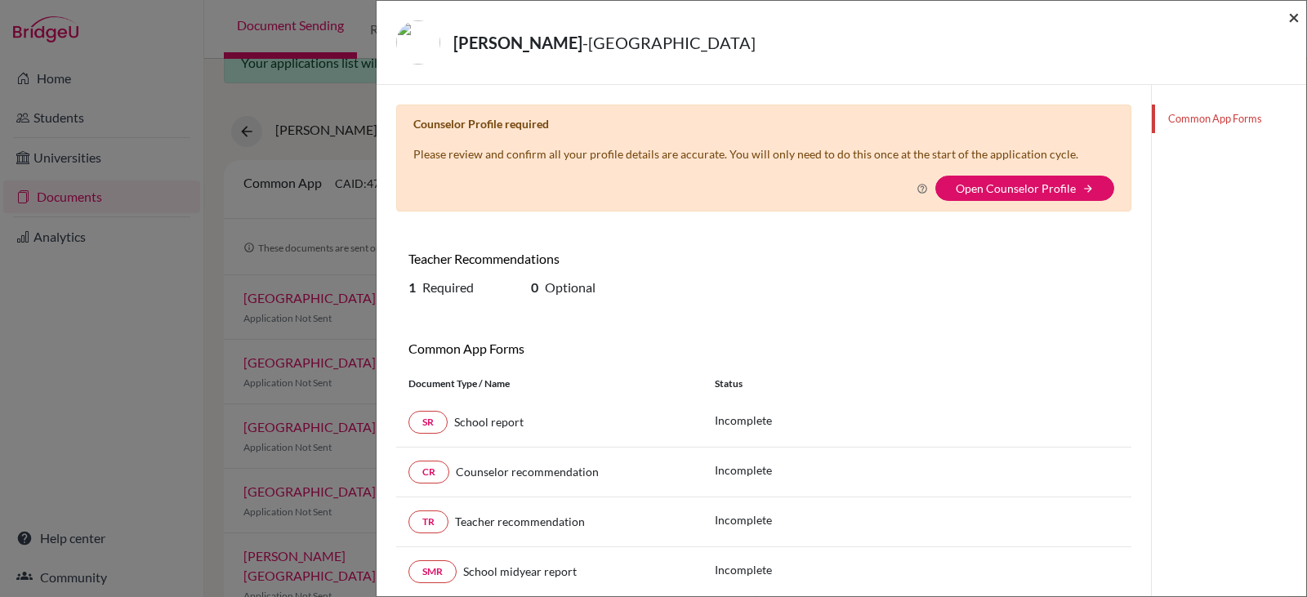
click at [1293, 14] on span "×" at bounding box center [1293, 17] width 11 height 24
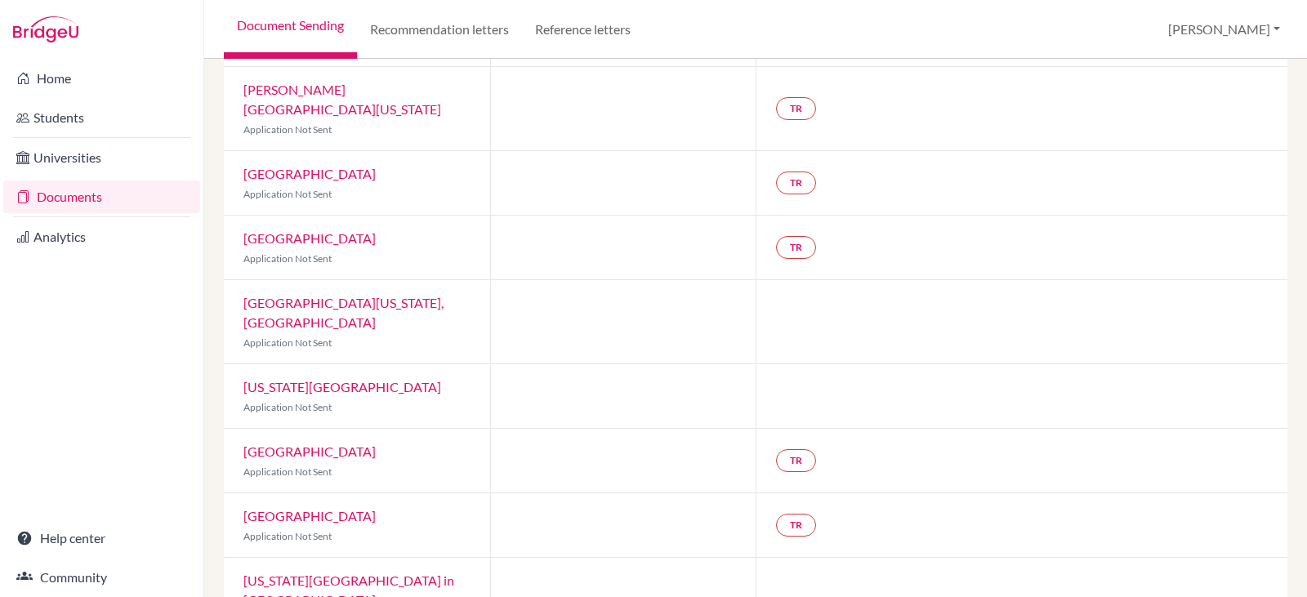
scroll to position [572, 0]
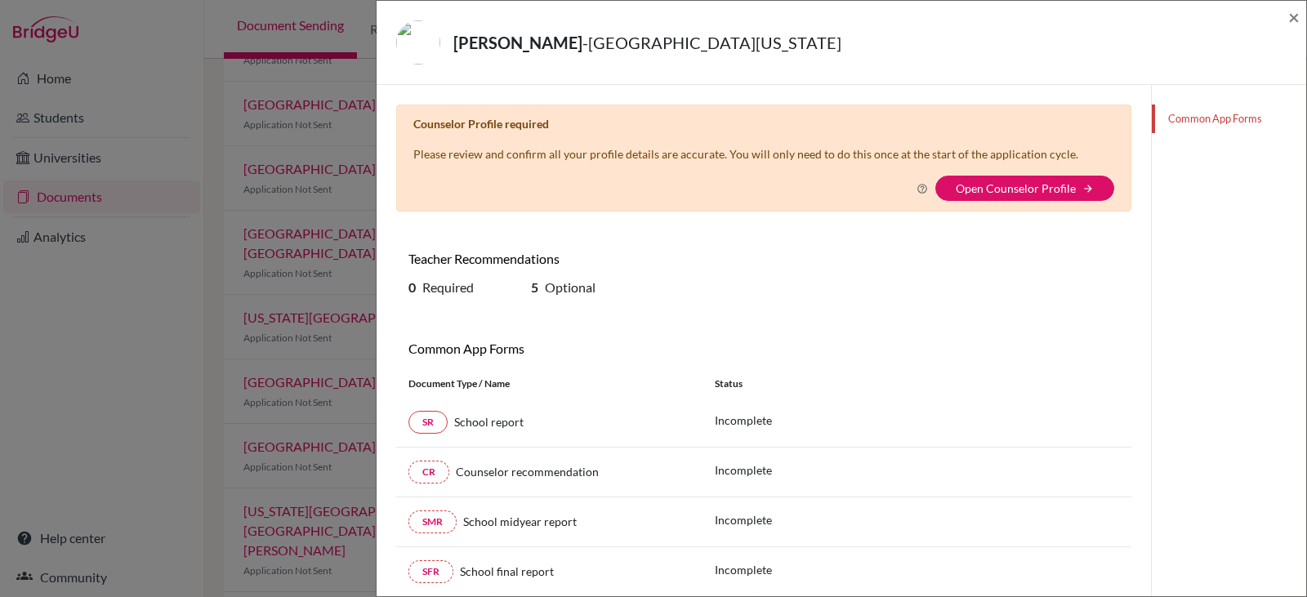
drag, startPoint x: 1306, startPoint y: 156, endPoint x: 1306, endPoint y: 409, distance: 253.2
click at [1306, 409] on div "Yamaguchi, Jason - University of Arizona × Counselor Profile required Please re…" at bounding box center [841, 298] width 931 height 597
click at [1291, 12] on span "×" at bounding box center [1293, 17] width 11 height 24
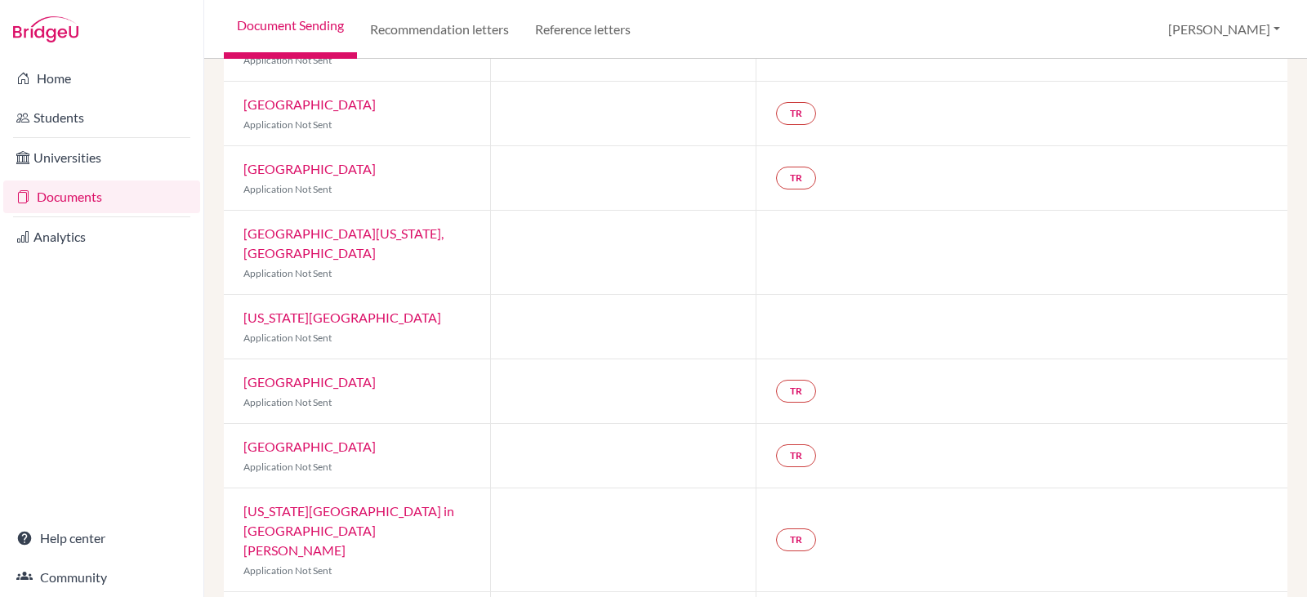
click at [377, 503] on link "Washington University in St. Louis" at bounding box center [348, 530] width 211 height 55
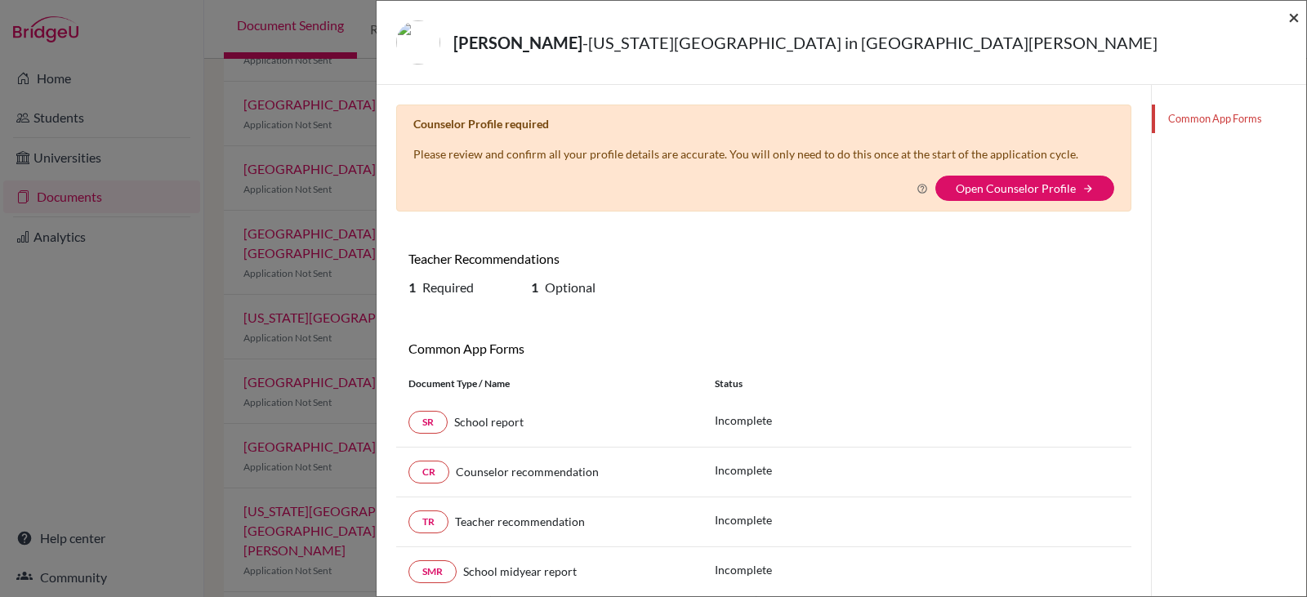
click at [1292, 14] on span "×" at bounding box center [1293, 17] width 11 height 24
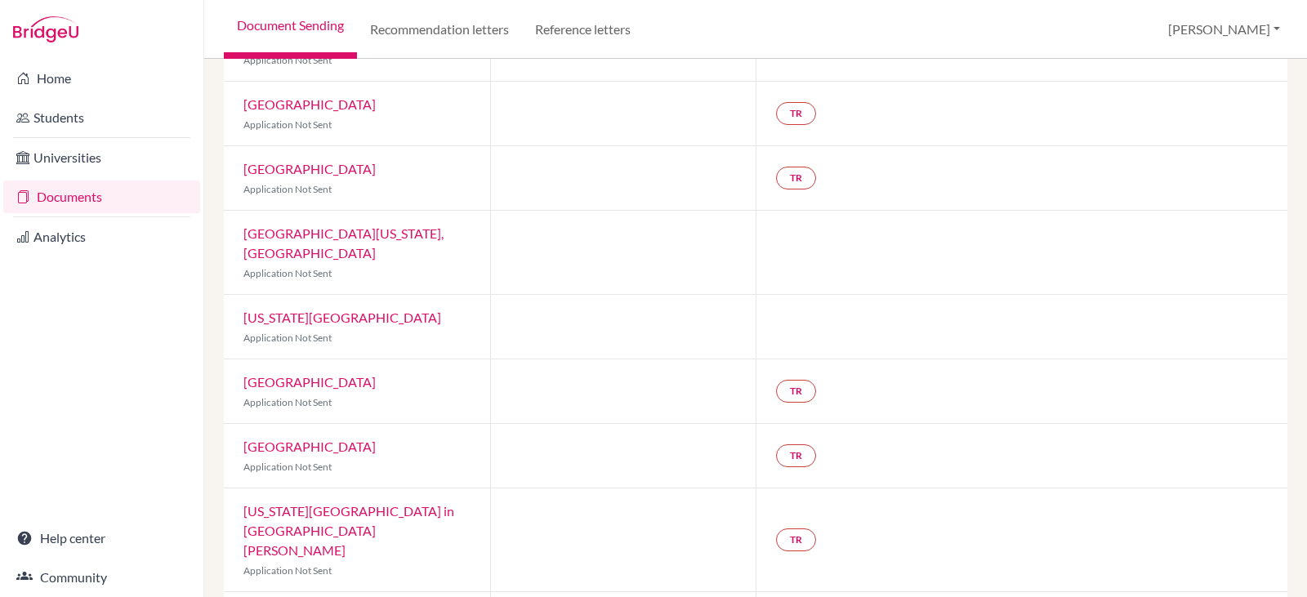
click at [288, 439] on link "Tufts University" at bounding box center [309, 447] width 132 height 16
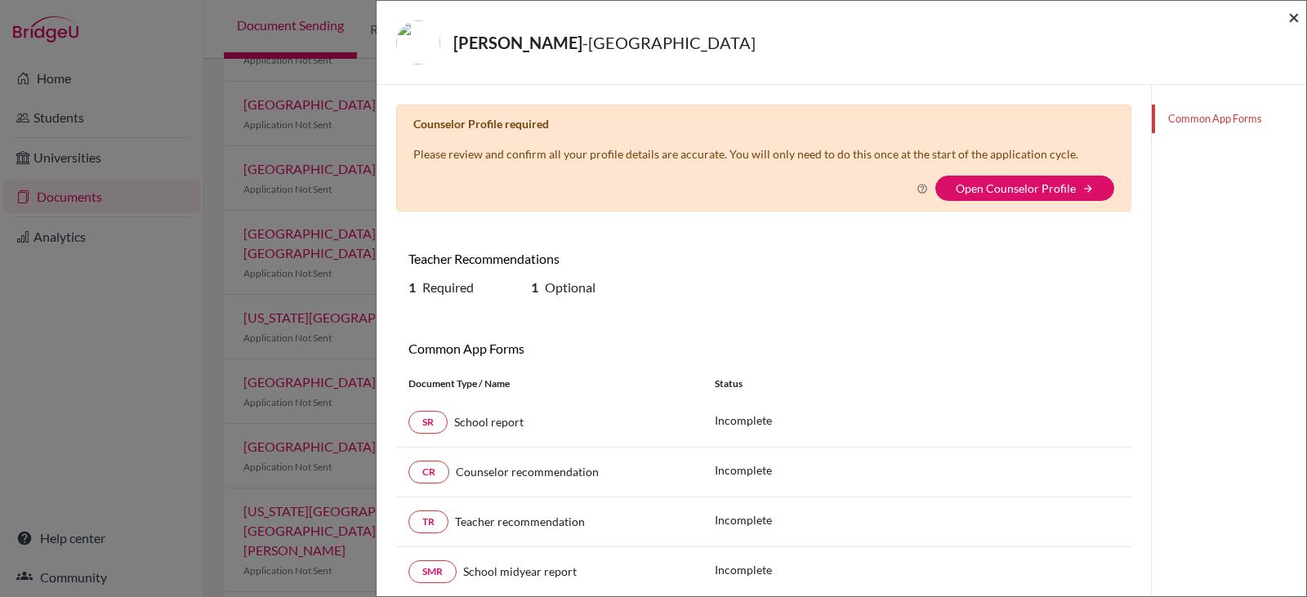
click at [1294, 20] on span "×" at bounding box center [1293, 17] width 11 height 24
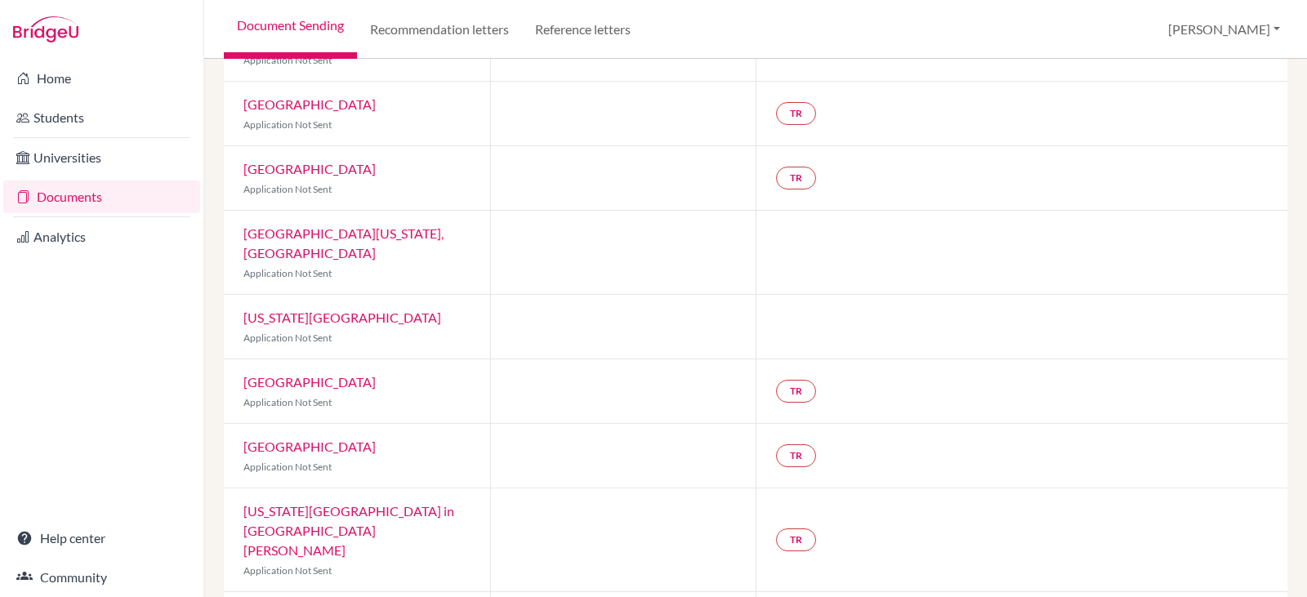
click at [283, 374] on link "Northeastern University" at bounding box center [309, 382] width 132 height 16
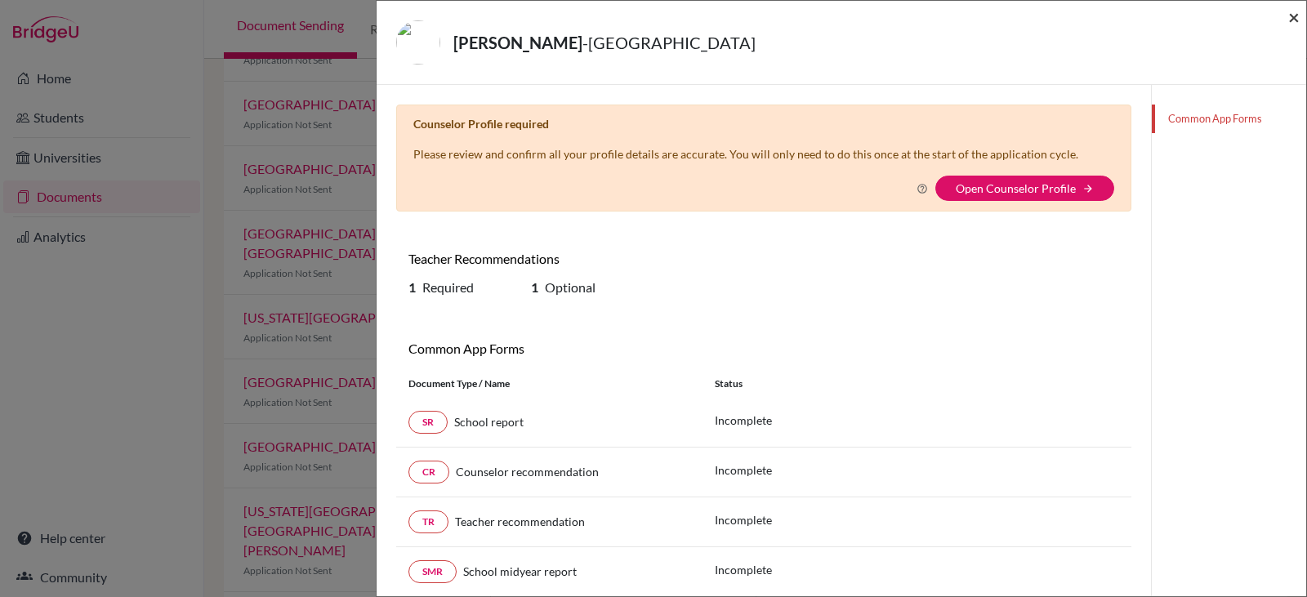
click at [1290, 20] on span "×" at bounding box center [1293, 17] width 11 height 24
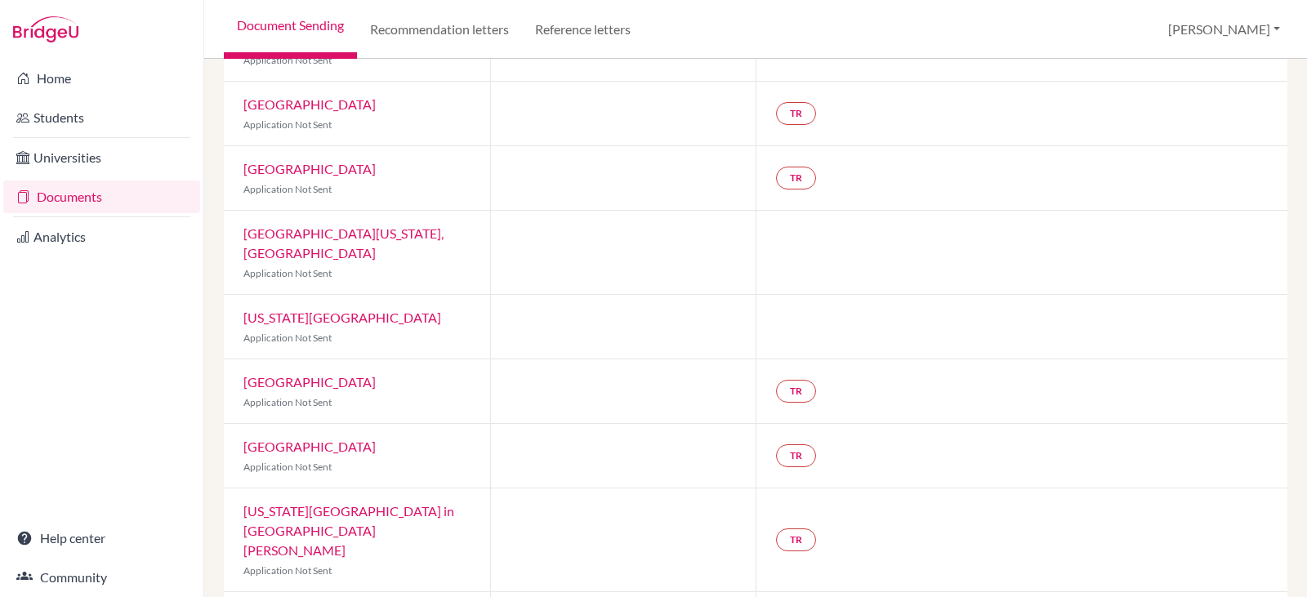
click at [292, 310] on link "New York University" at bounding box center [342, 318] width 198 height 16
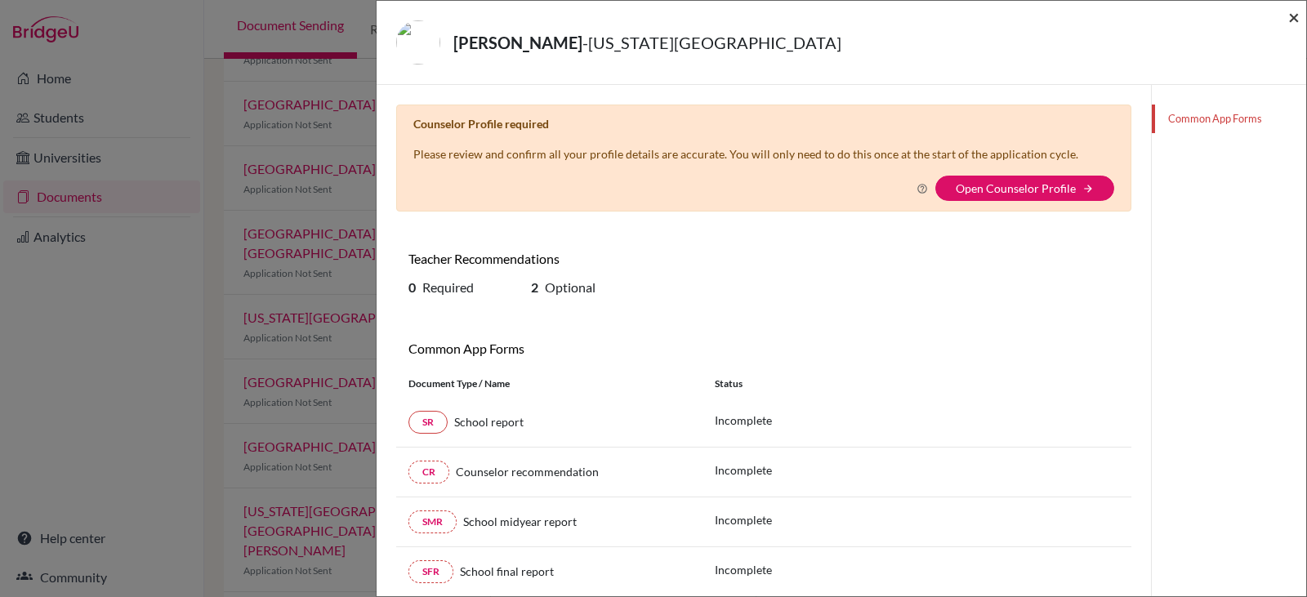
click at [1291, 18] on span "×" at bounding box center [1293, 17] width 11 height 24
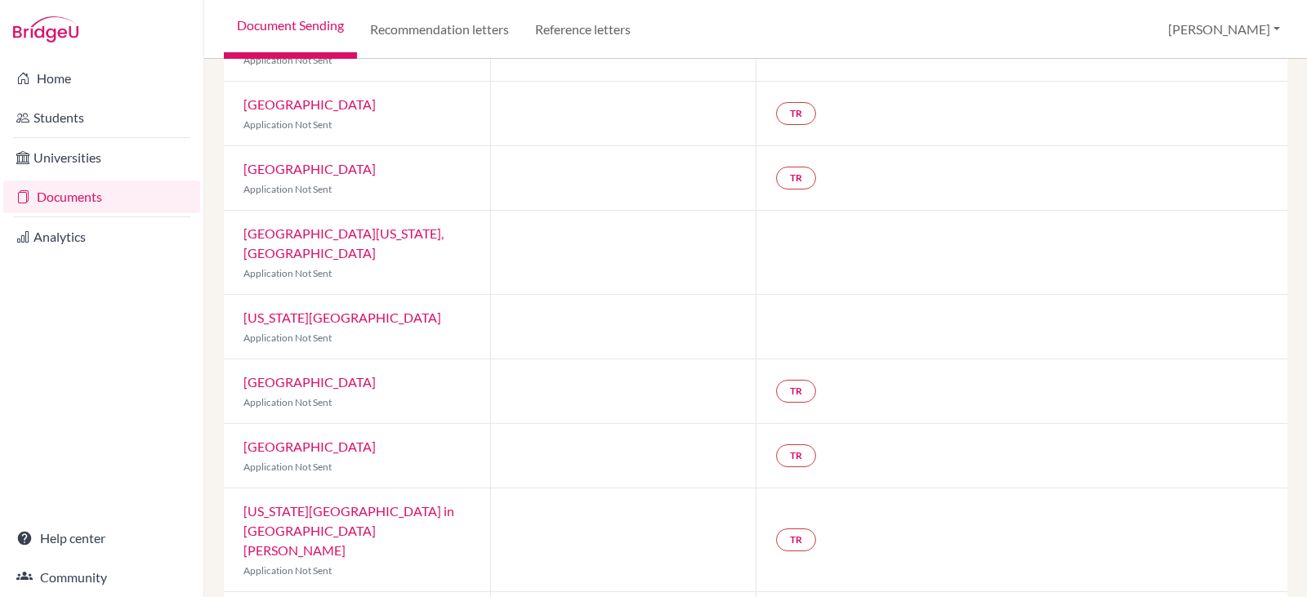
click at [288, 225] on link "University of Massachusetts, Amherst" at bounding box center [343, 242] width 200 height 35
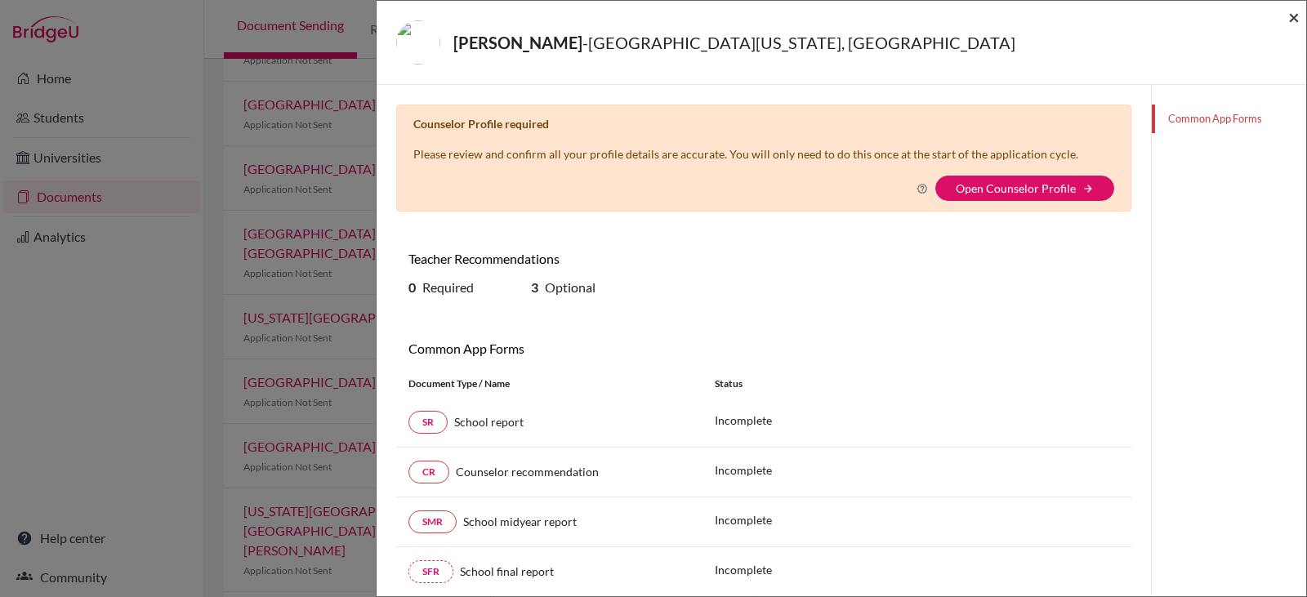
click at [1289, 18] on span "×" at bounding box center [1293, 17] width 11 height 24
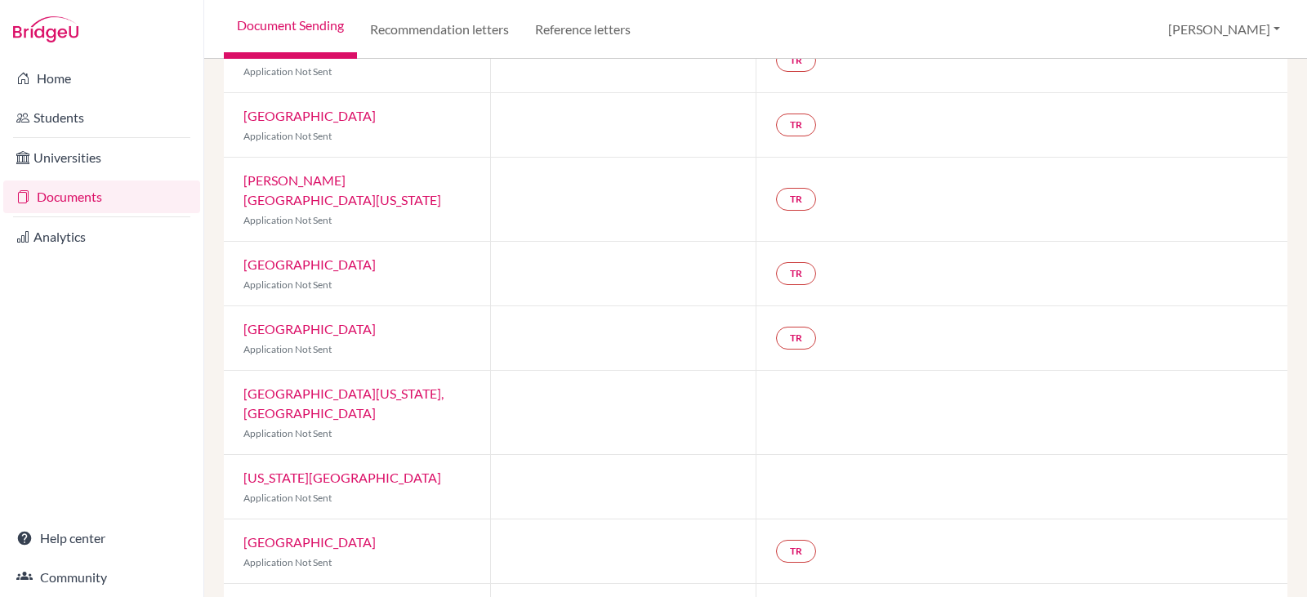
scroll to position [368, 0]
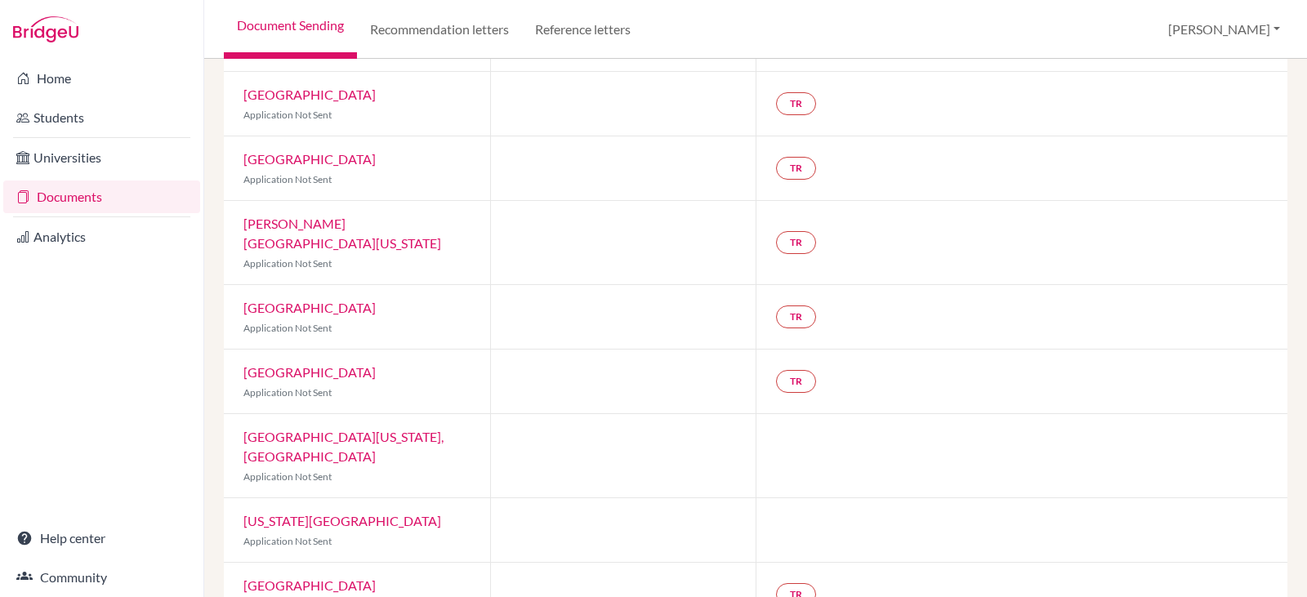
click at [307, 364] on link "Lehigh University" at bounding box center [309, 372] width 132 height 16
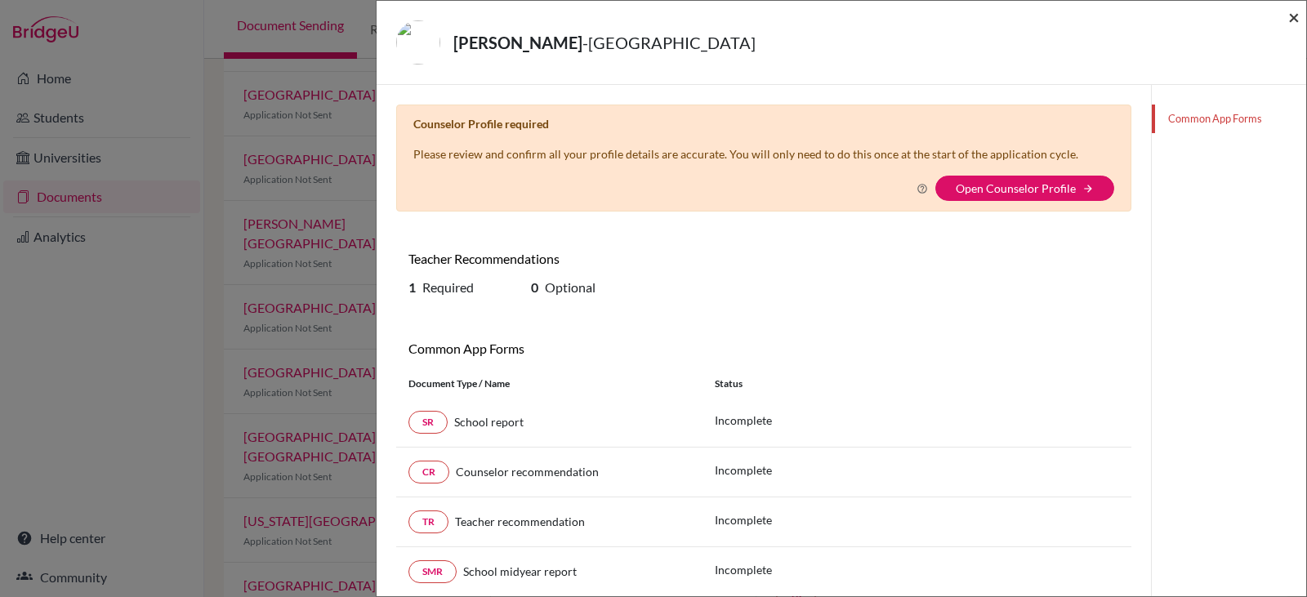
click at [1297, 25] on span "×" at bounding box center [1293, 17] width 11 height 24
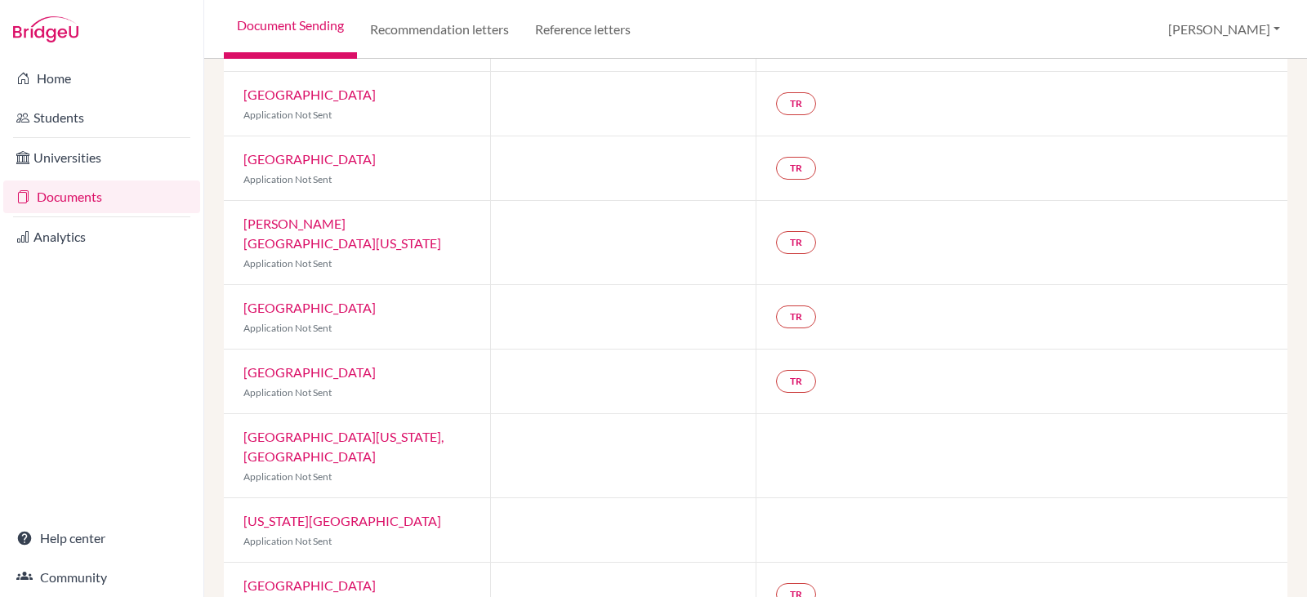
click at [306, 300] on link "Hofstra University" at bounding box center [309, 308] width 132 height 16
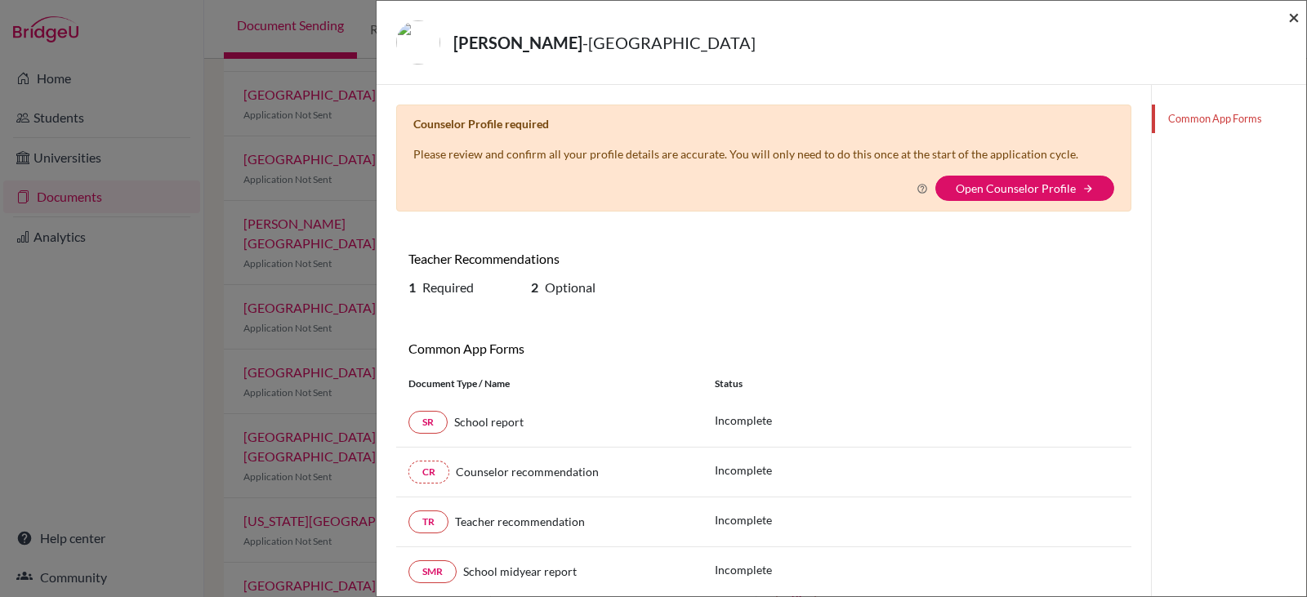
click at [1293, 16] on span "×" at bounding box center [1293, 17] width 11 height 24
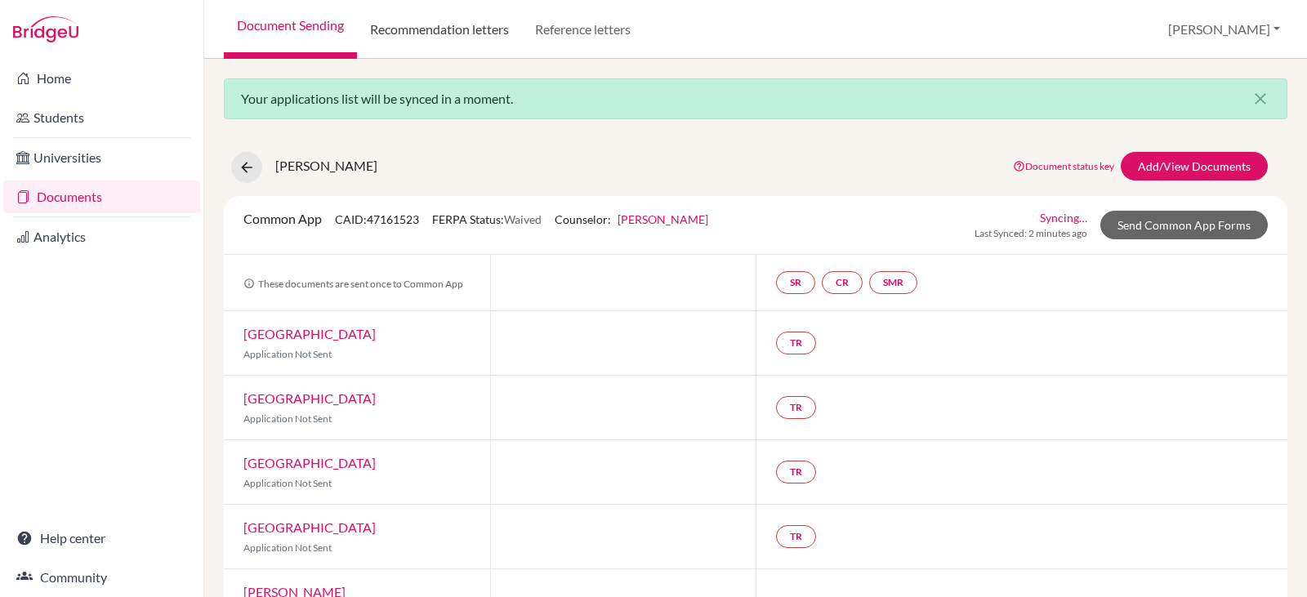
click at [443, 29] on link "Recommendation letters" at bounding box center [439, 29] width 165 height 59
click at [294, 335] on link "Babson College" at bounding box center [309, 334] width 132 height 16
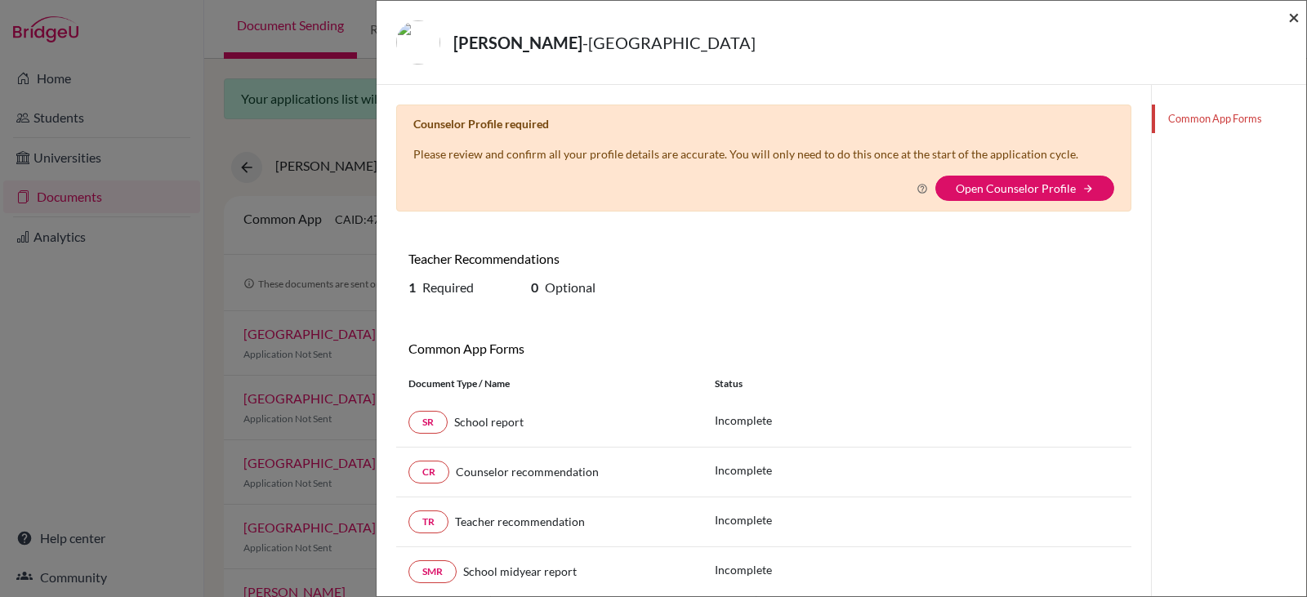
click at [1291, 14] on span "×" at bounding box center [1293, 17] width 11 height 24
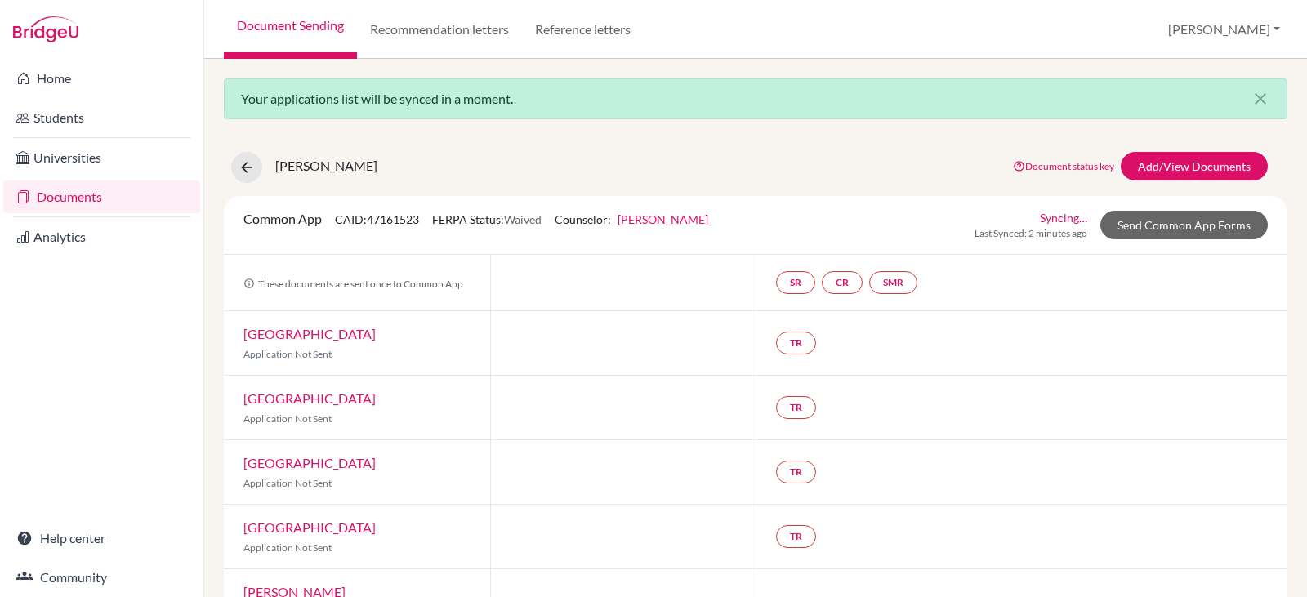
click at [278, 519] on link "Drexel University" at bounding box center [309, 527] width 132 height 16
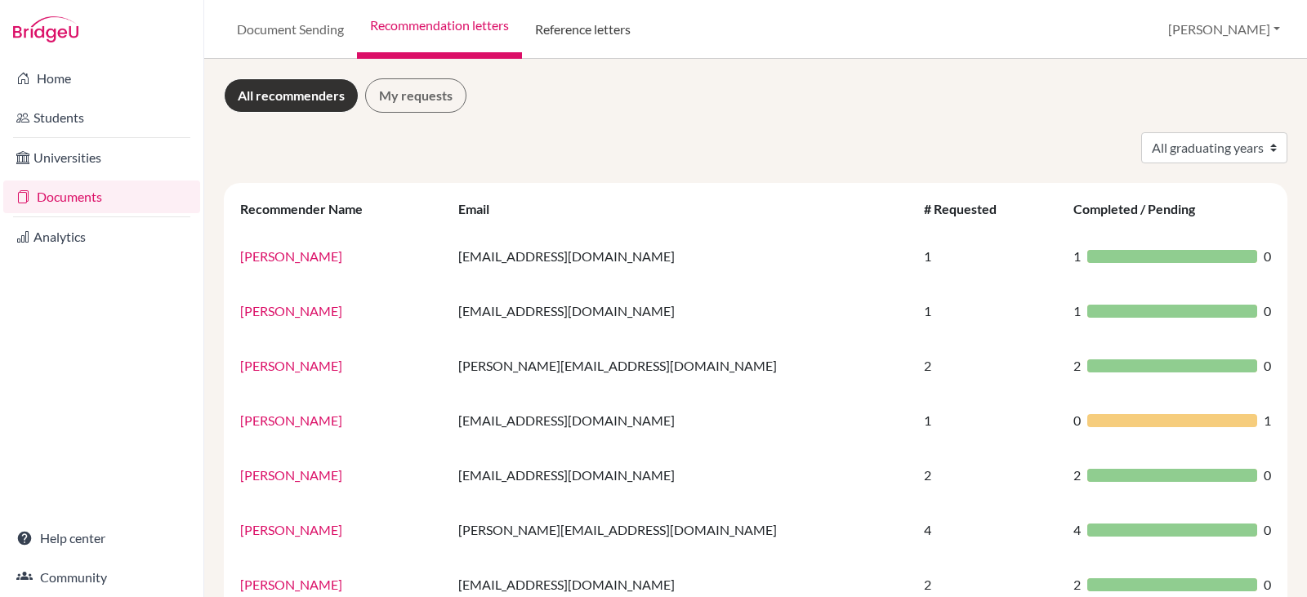
click at [598, 33] on link "Reference letters" at bounding box center [583, 29] width 122 height 59
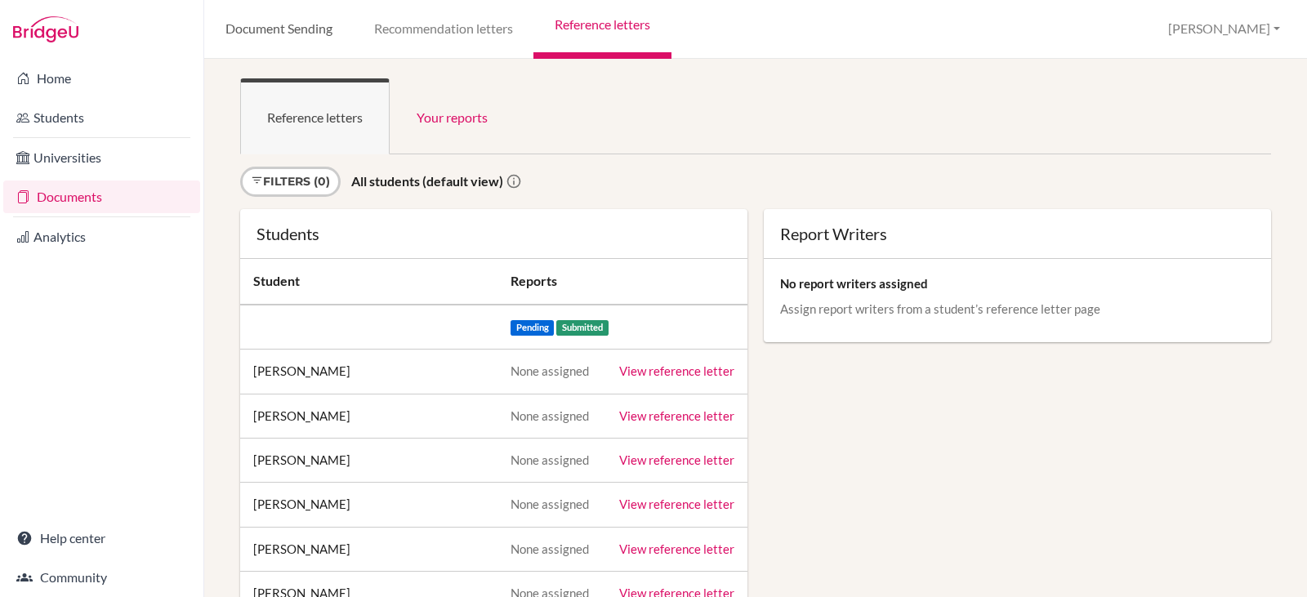
click at [285, 32] on link "Document Sending" at bounding box center [278, 29] width 149 height 59
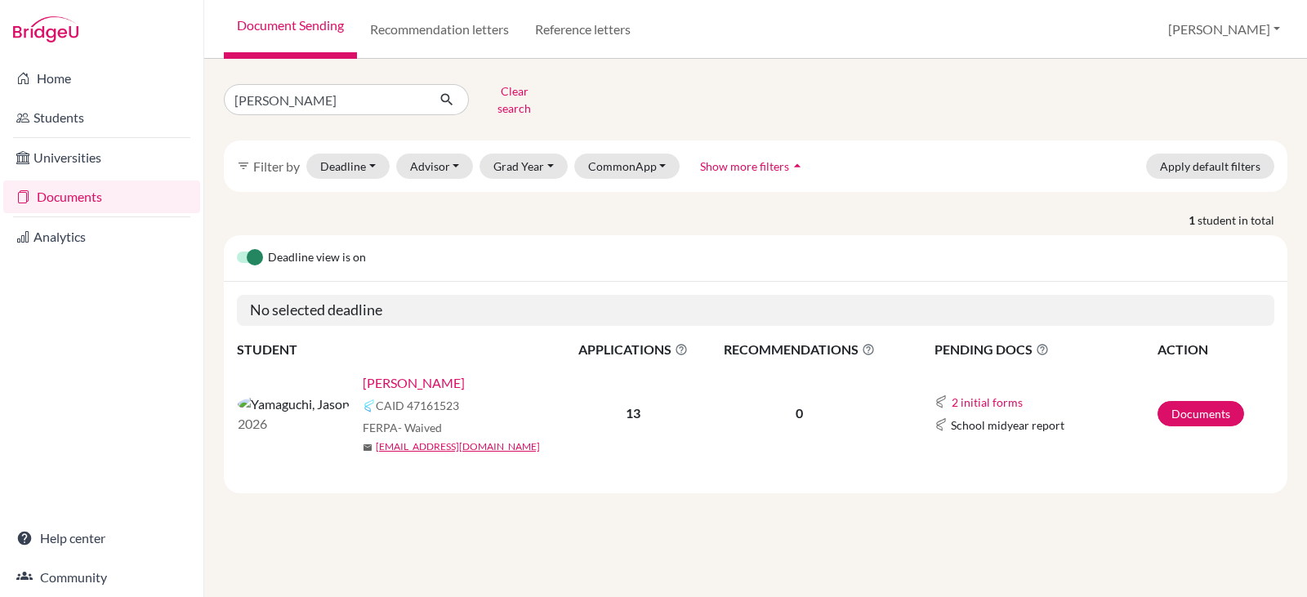
click at [363, 373] on link "[PERSON_NAME]" at bounding box center [414, 383] width 102 height 20
click at [359, 154] on button "Deadline - Select a date range Or double click for a single date selection Toda…" at bounding box center [347, 166] width 83 height 25
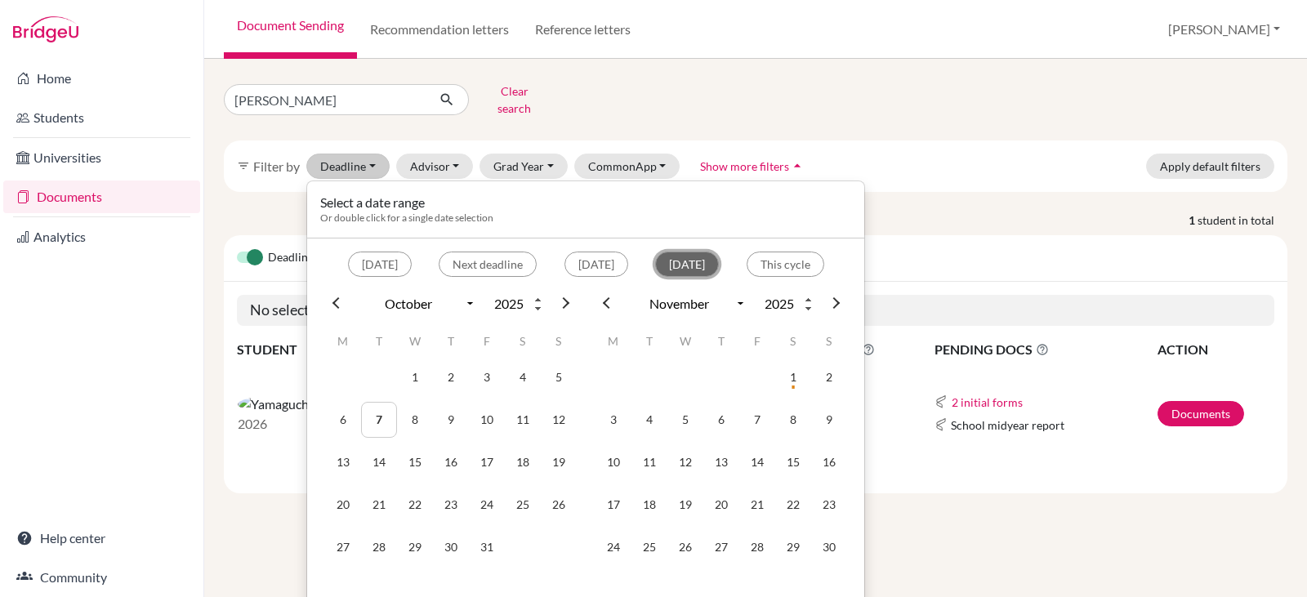
click at [698, 253] on button "Within 1 month" at bounding box center [687, 264] width 64 height 25
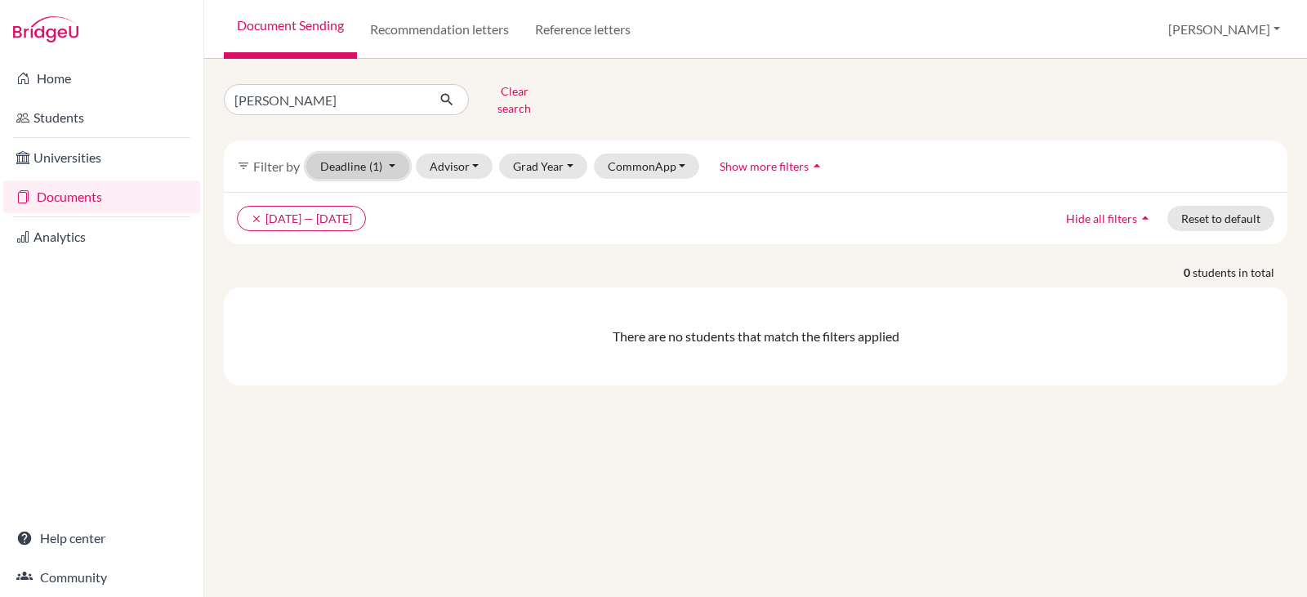
click at [388, 154] on button "Deadline (1) 10/07/2025 - 11/07/2025 Select a date range Or double click for a …" at bounding box center [357, 166] width 103 height 25
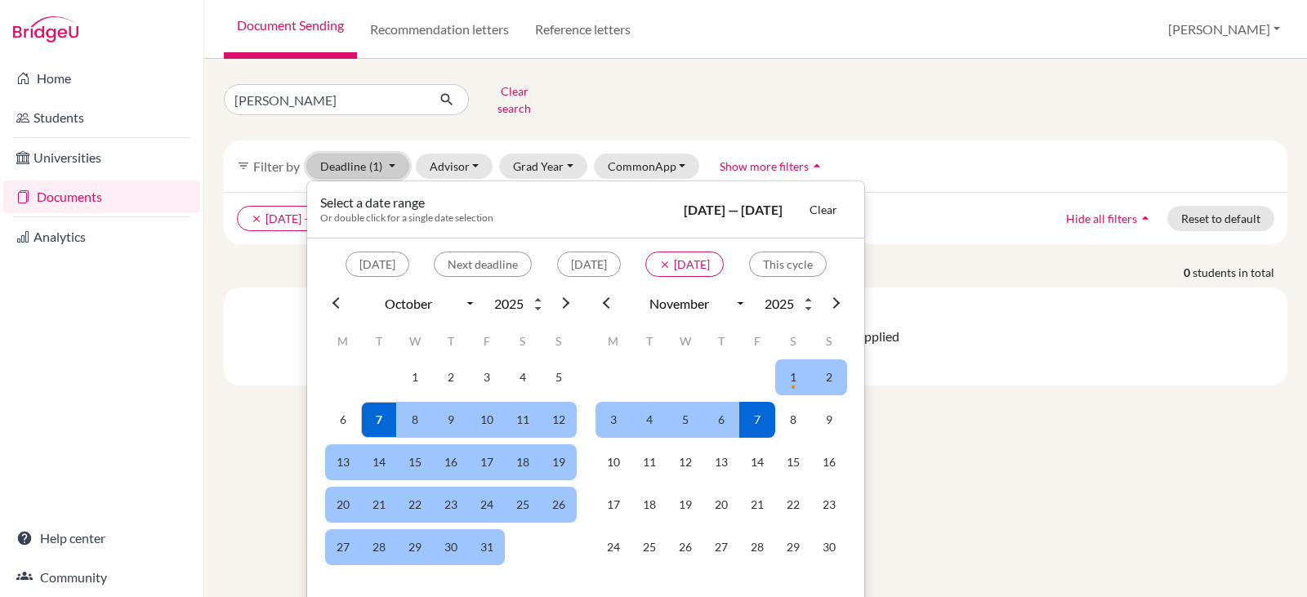
click at [388, 154] on button "Deadline (1) 10/07/2025 - 11/07/2025 Select a date range Or double click for a …" at bounding box center [357, 166] width 103 height 25
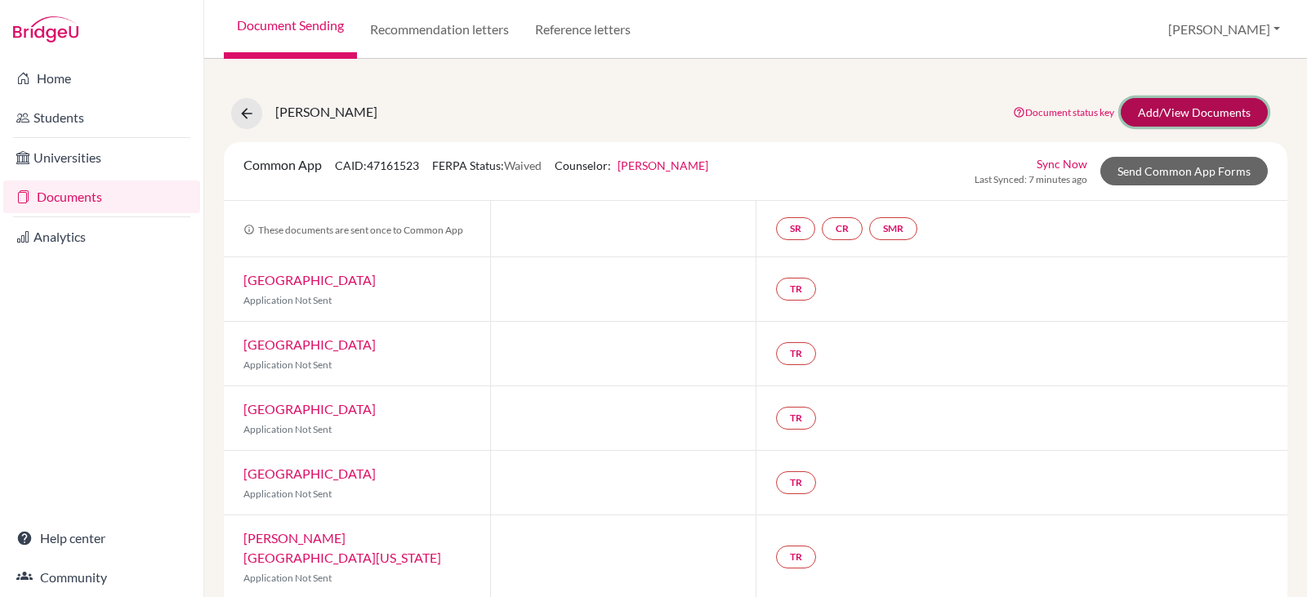
click at [1156, 108] on link "Add/View Documents" at bounding box center [1194, 112] width 147 height 29
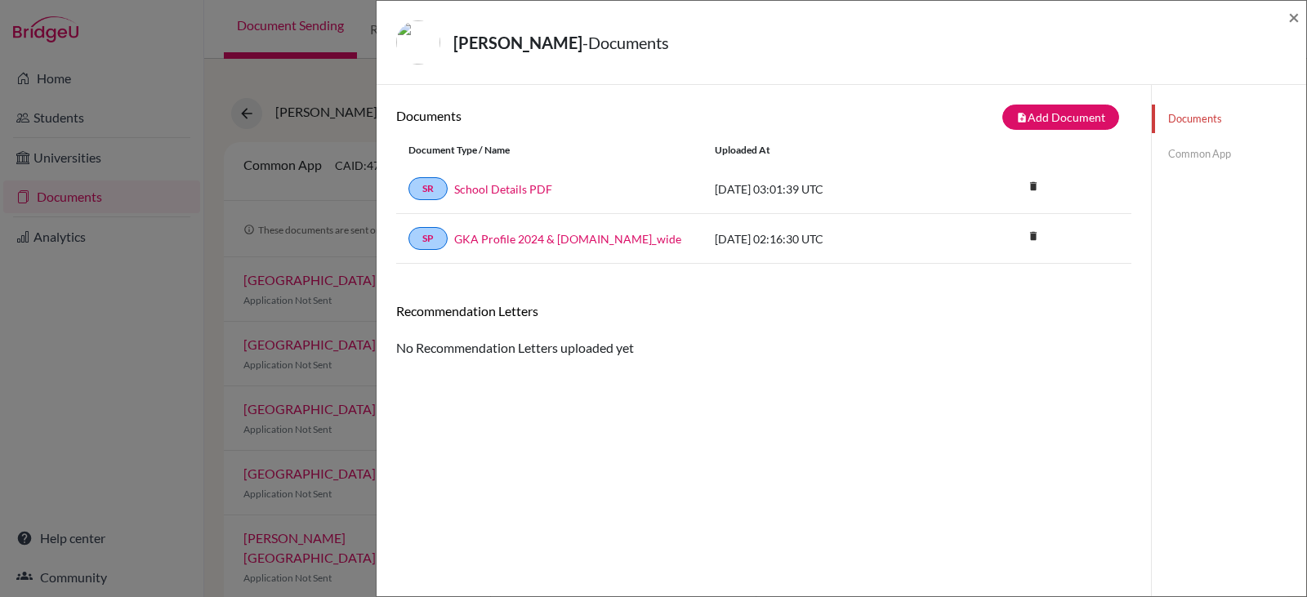
click at [1176, 148] on link "Common App" at bounding box center [1229, 154] width 154 height 29
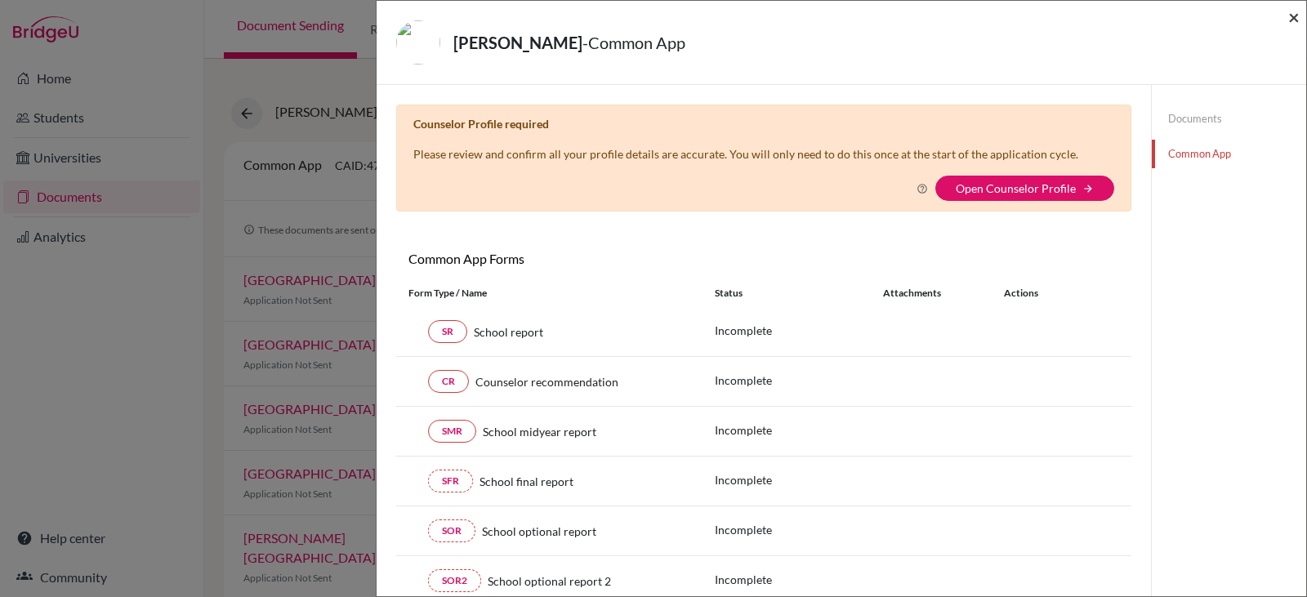
click at [1290, 16] on span "×" at bounding box center [1293, 17] width 11 height 24
